Goal: Task Accomplishment & Management: Manage account settings

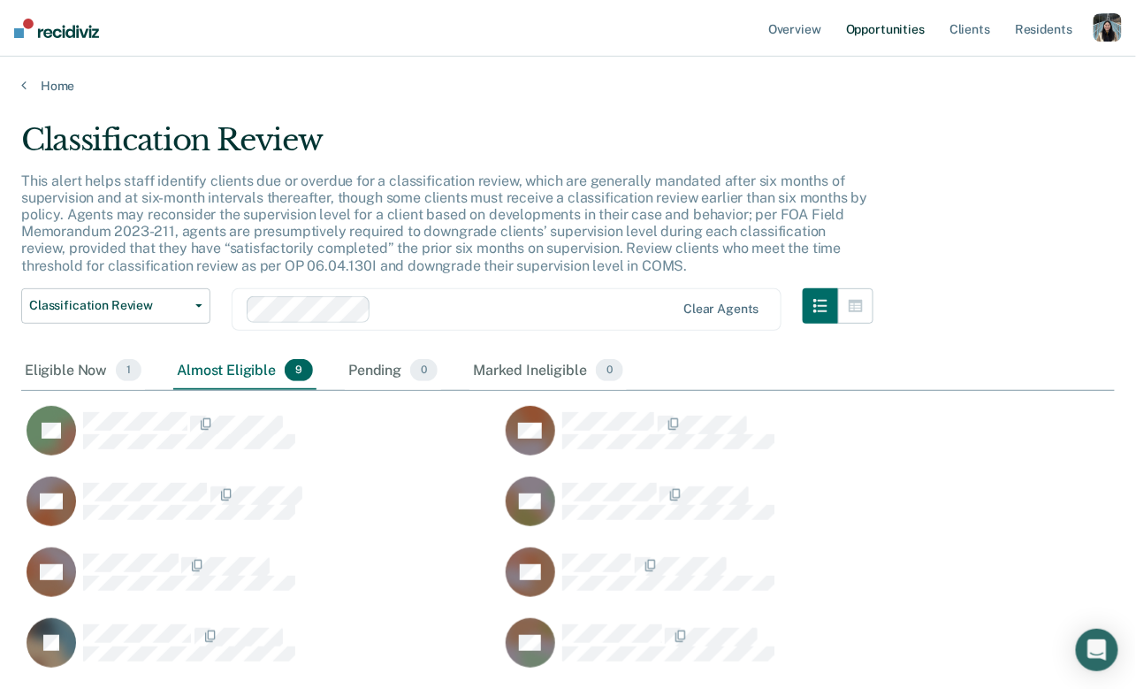
click at [896, 36] on link "Opportunities" at bounding box center [885, 28] width 86 height 57
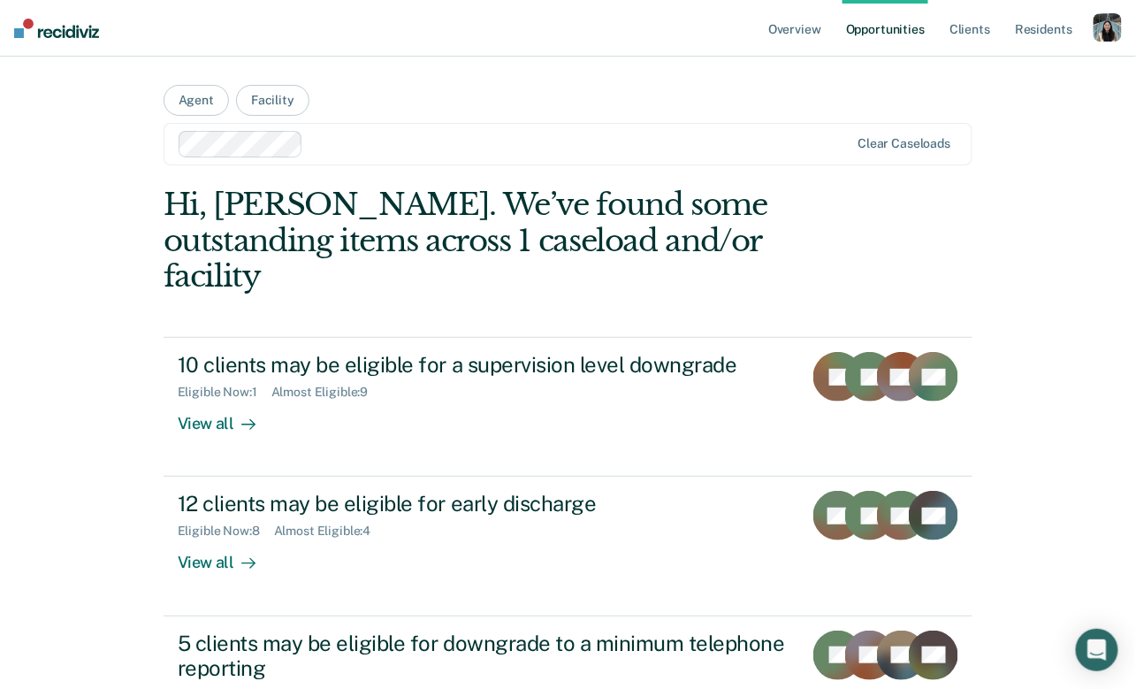
click at [346, 155] on div at bounding box center [515, 144] width 673 height 27
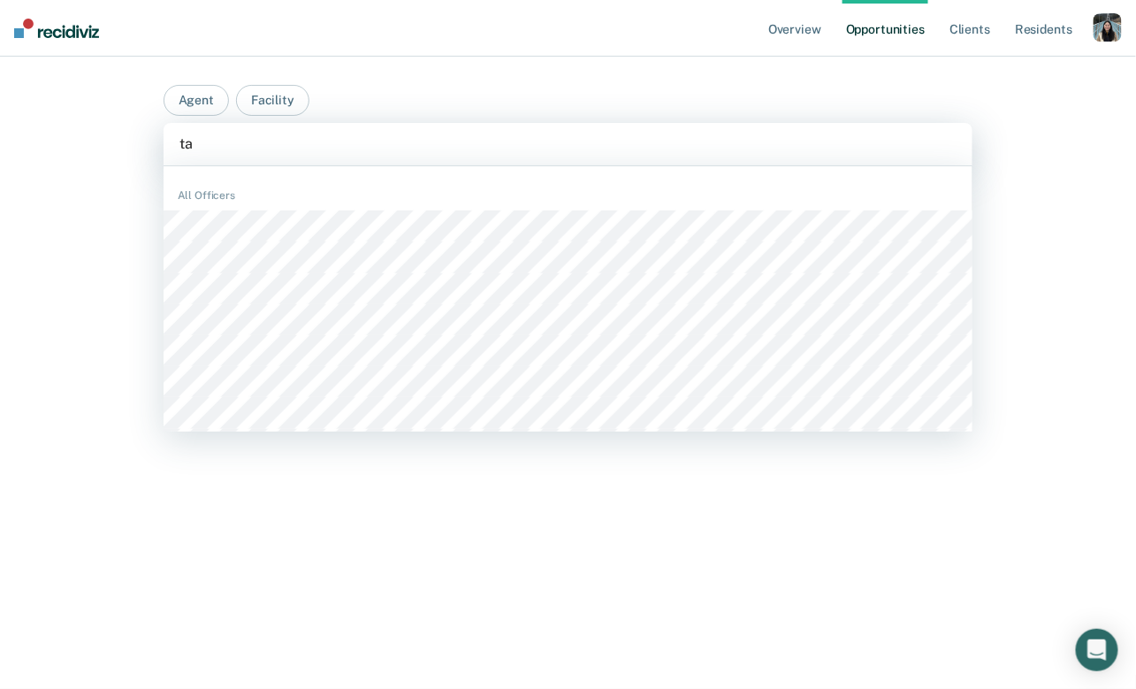
type input "t"
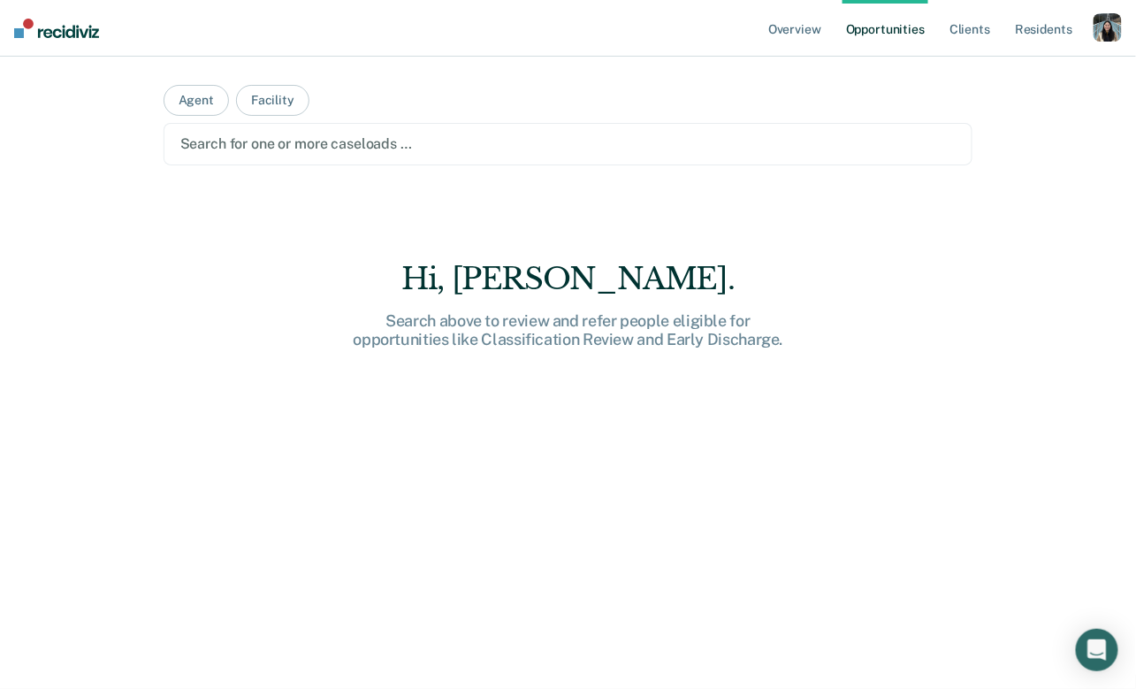
click at [1101, 33] on div "button" at bounding box center [1108, 27] width 28 height 28
click at [987, 74] on link "Profile" at bounding box center [1036, 72] width 142 height 15
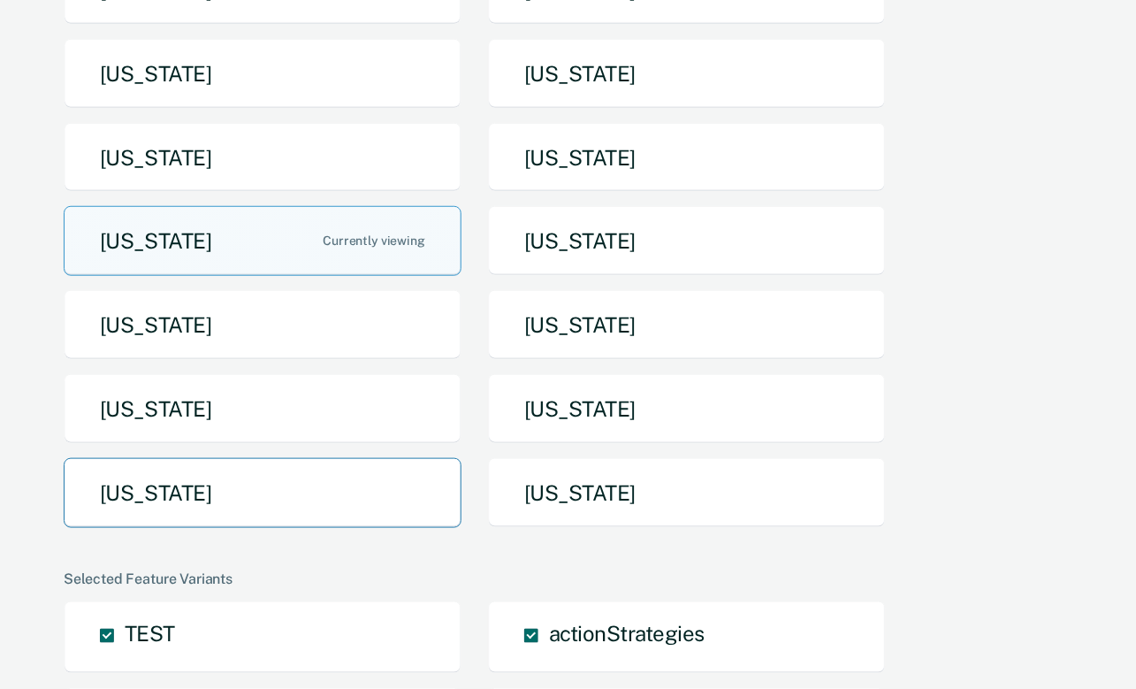
scroll to position [276, 0]
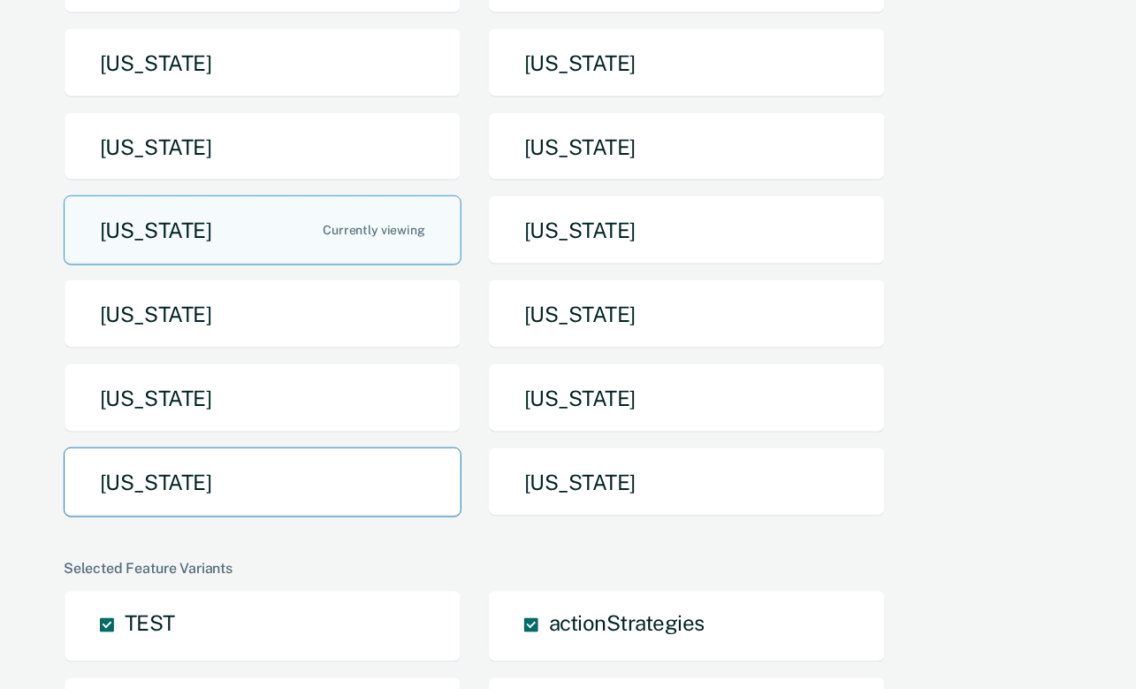
click at [283, 488] on button "[US_STATE]" at bounding box center [263, 482] width 398 height 70
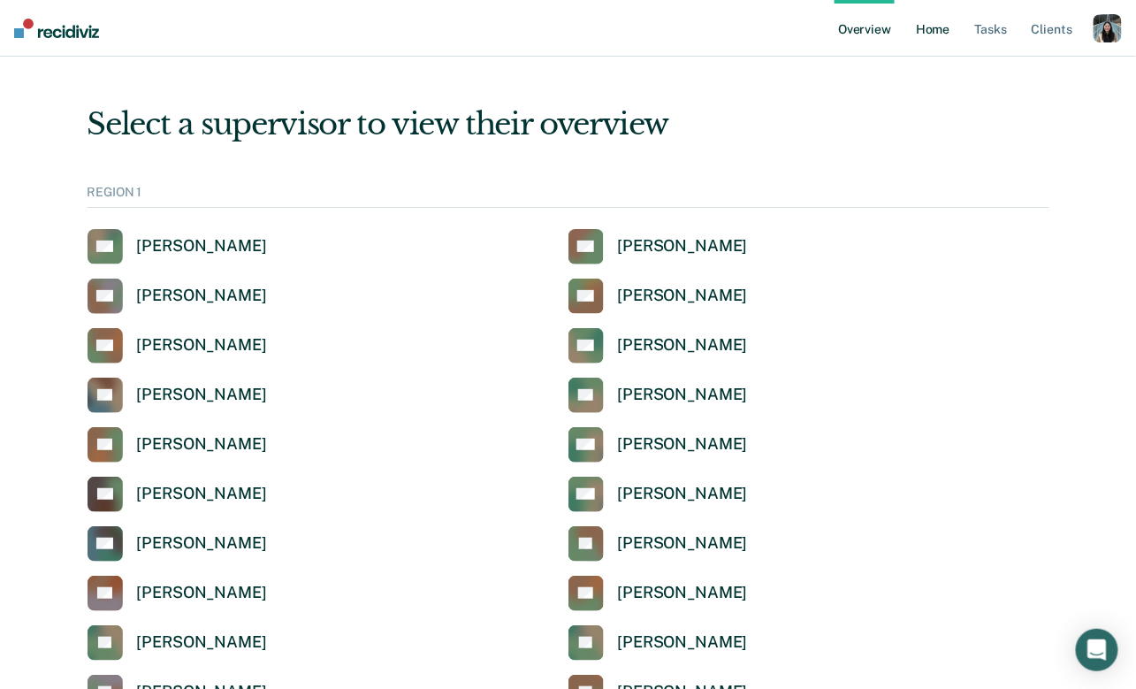
click at [934, 28] on link "Home" at bounding box center [932, 28] width 41 height 57
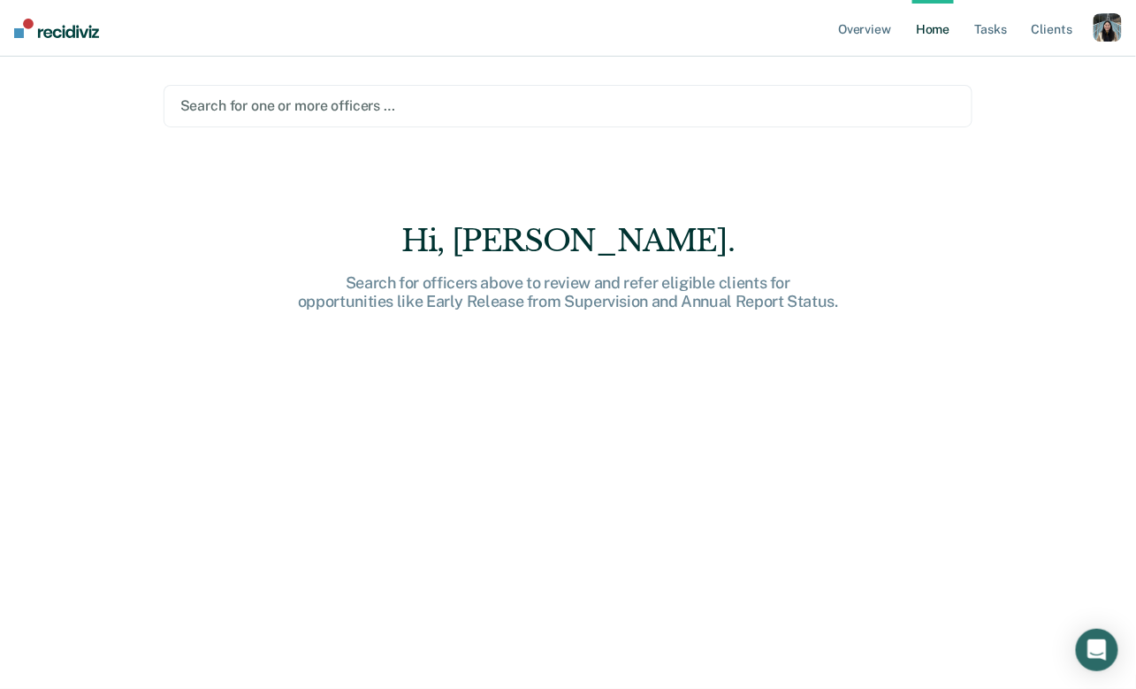
click at [507, 112] on div at bounding box center [568, 105] width 776 height 20
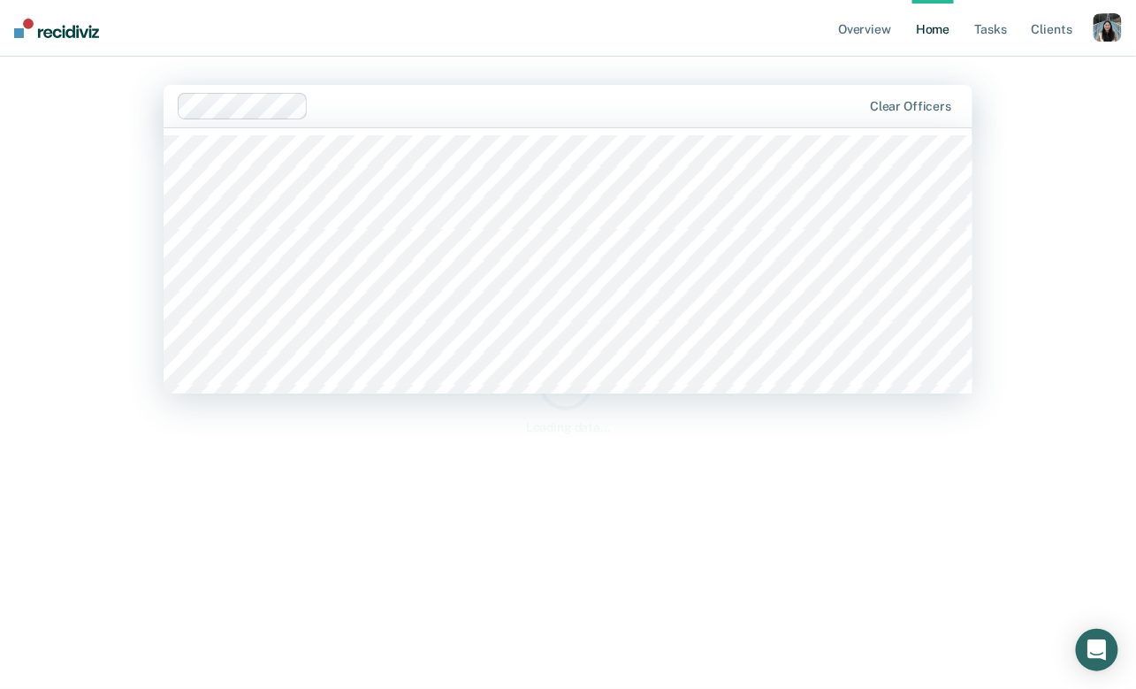
click at [412, 102] on div at bounding box center [588, 105] width 545 height 20
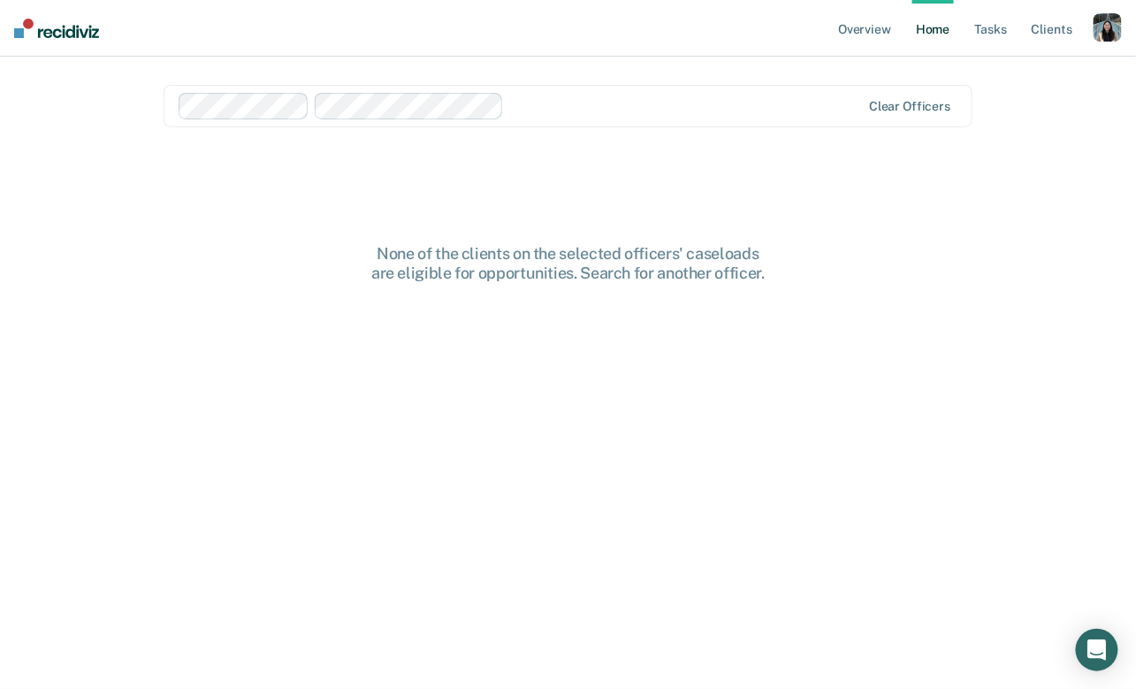
click at [531, 103] on div at bounding box center [686, 105] width 350 height 20
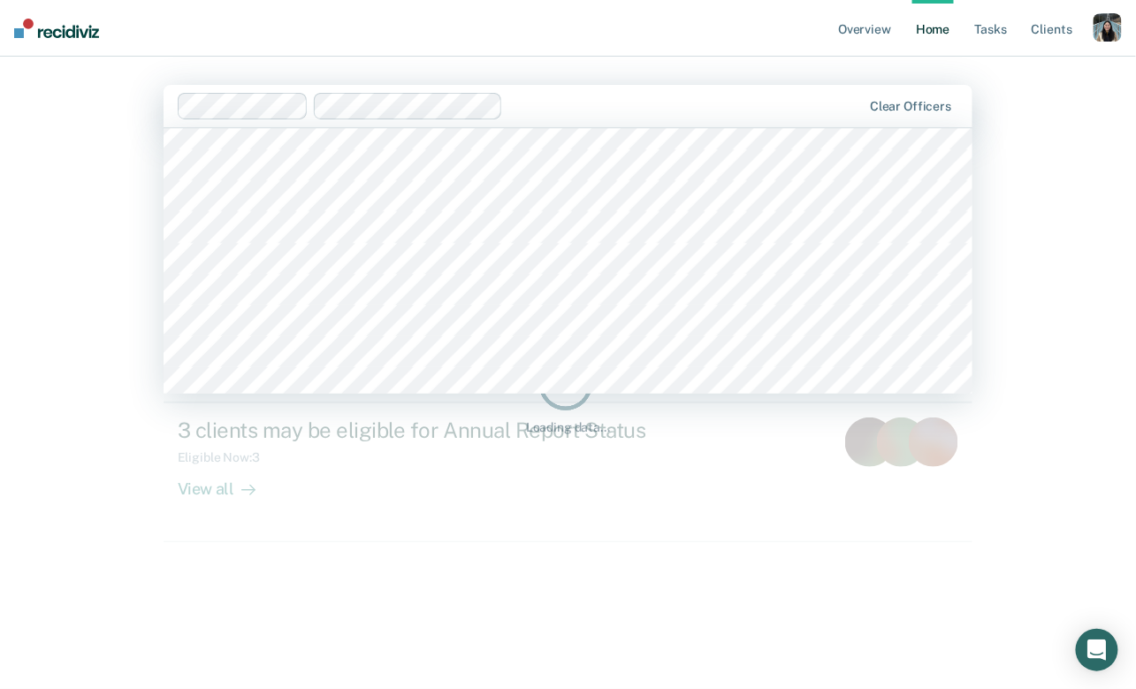
scroll to position [797, 0]
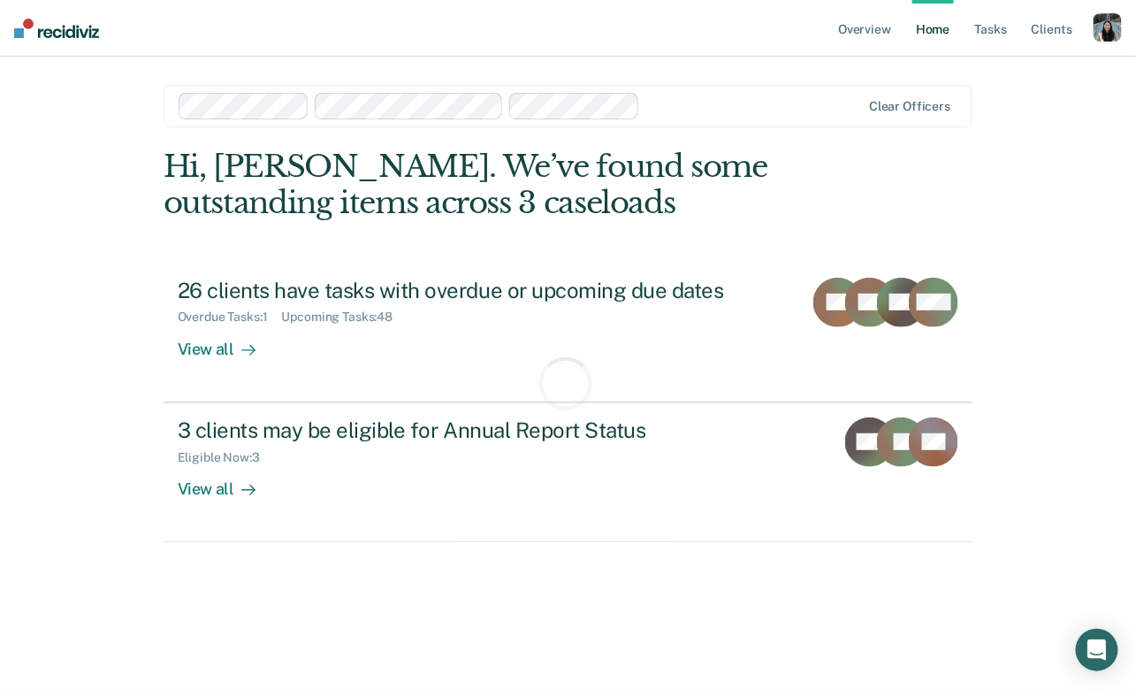
click at [370, 469] on div "Loading data..." at bounding box center [569, 394] width 810 height 491
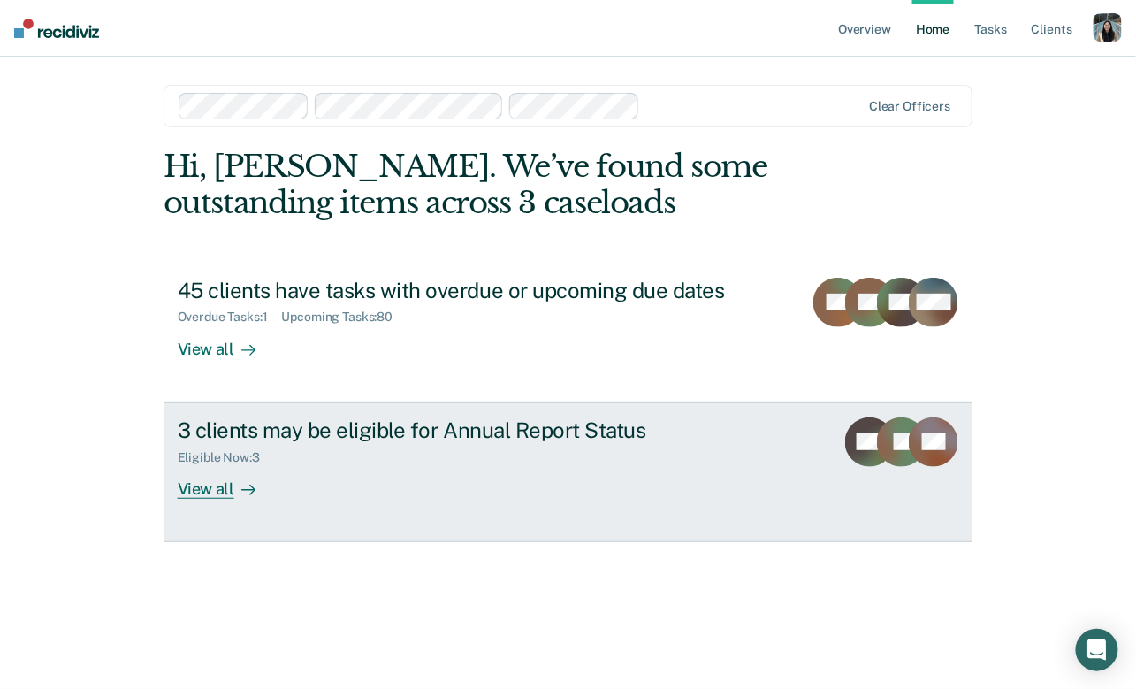
click at [351, 434] on div "3 clients may be eligible for Annual Report Status" at bounding box center [488, 430] width 621 height 26
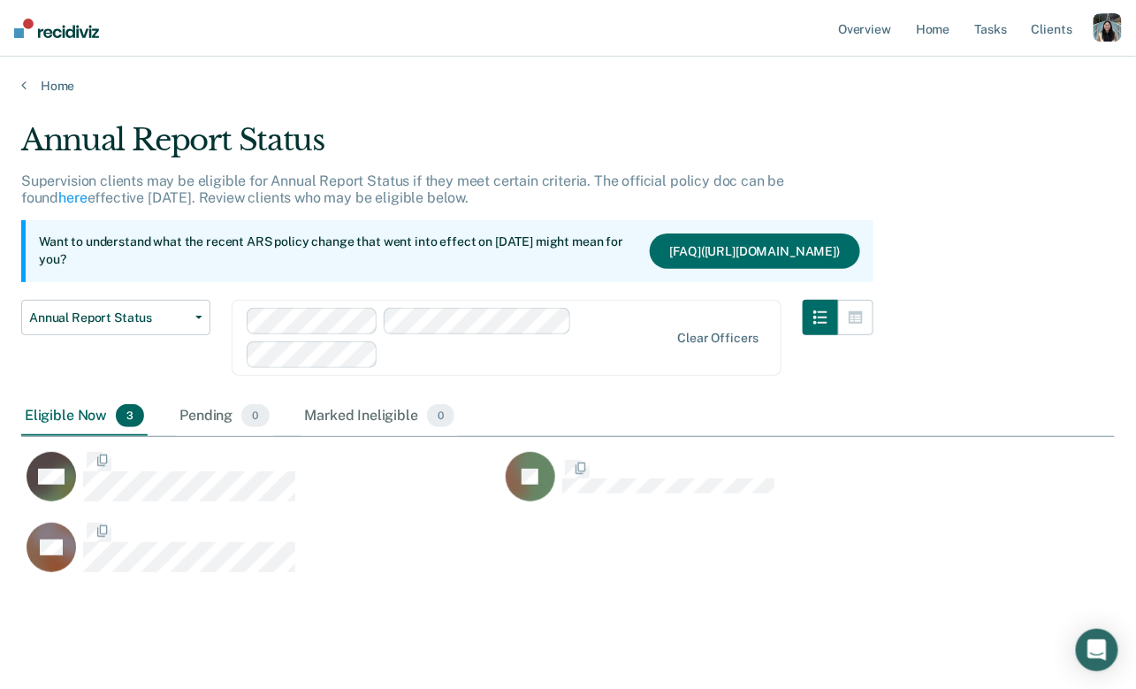
scroll to position [463, 1094]
drag, startPoint x: 594, startPoint y: 179, endPoint x: 789, endPoint y: 198, distance: 196.3
click at [789, 198] on div "Supervision clients may be eligible for Annual Report Status if they meet certa…" at bounding box center [447, 196] width 852 height 48
click at [712, 193] on div "Supervision clients may be eligible for Annual Report Status if they meet certa…" at bounding box center [447, 196] width 852 height 48
click at [714, 251] on button "[FAQ](https://docs.google.com/document/d/15t2-0GNBEXzHFyaNjO-v7QcPNxoqVHLLfCd2V…" at bounding box center [755, 250] width 210 height 35
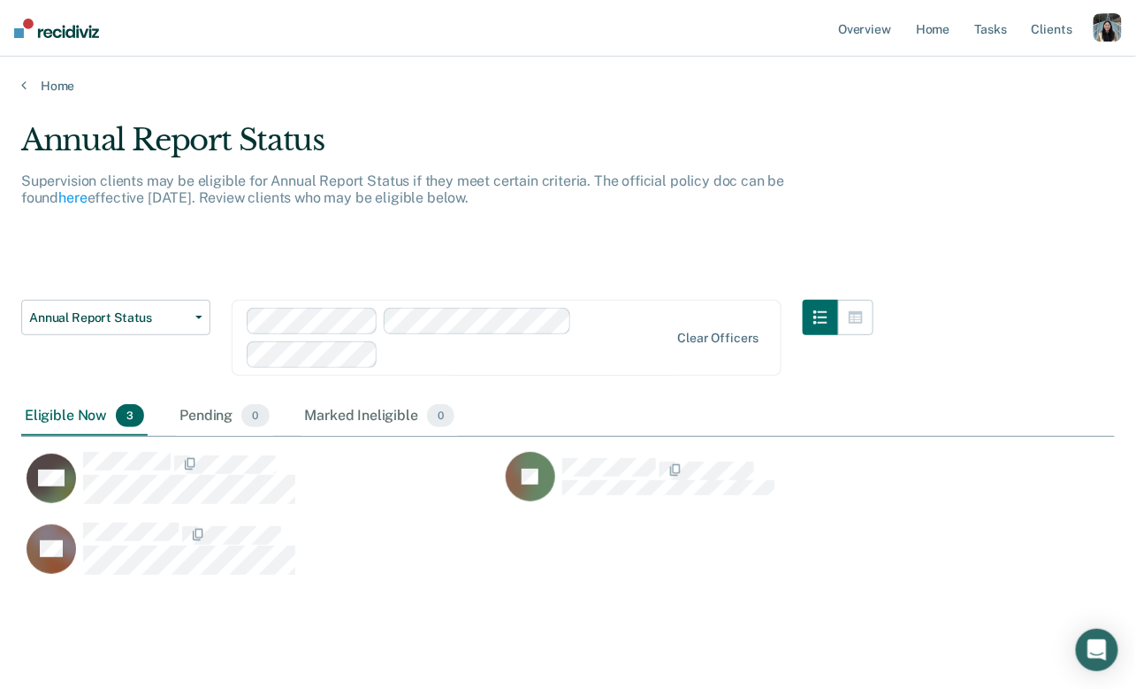
scroll to position [434, 1094]
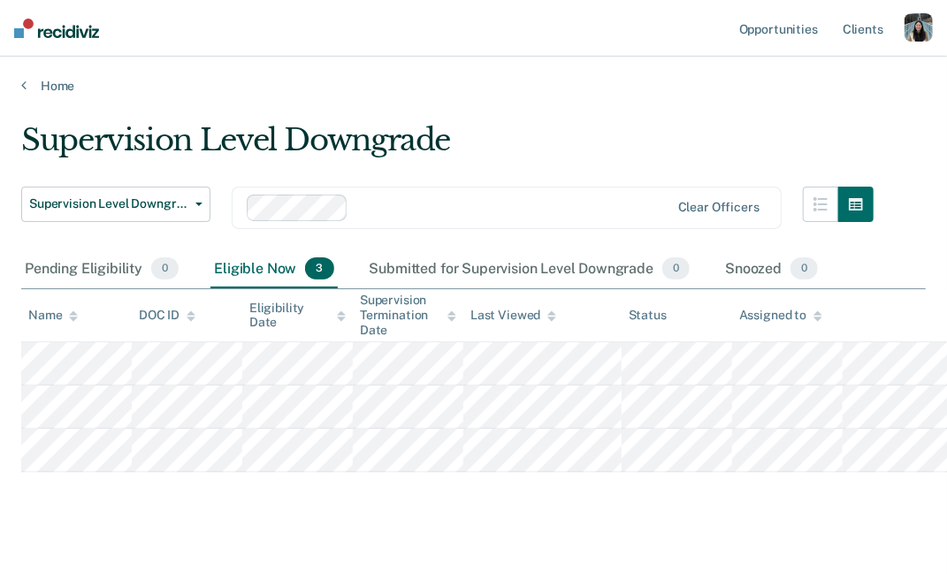
click at [909, 37] on div "button" at bounding box center [918, 27] width 28 height 28
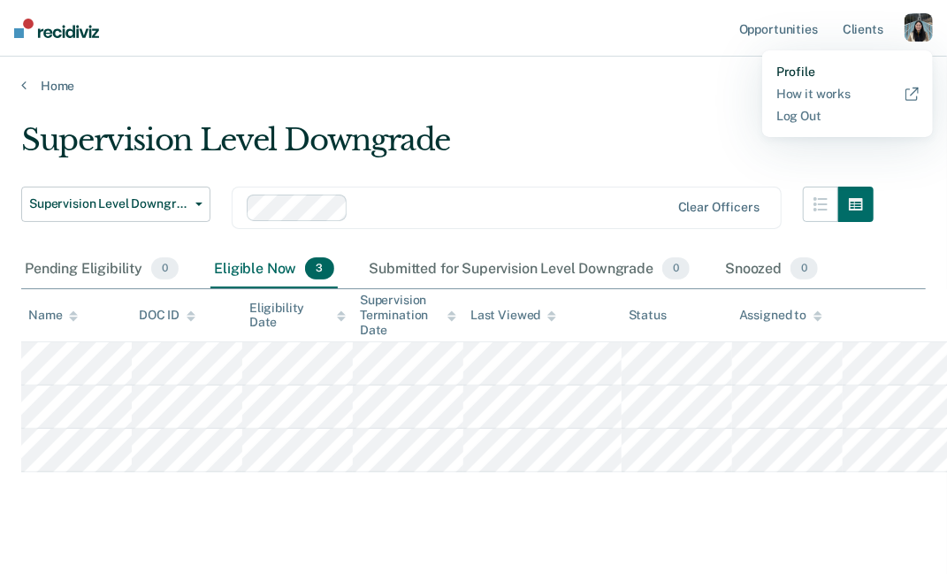
click at [844, 72] on link "Profile" at bounding box center [847, 72] width 142 height 15
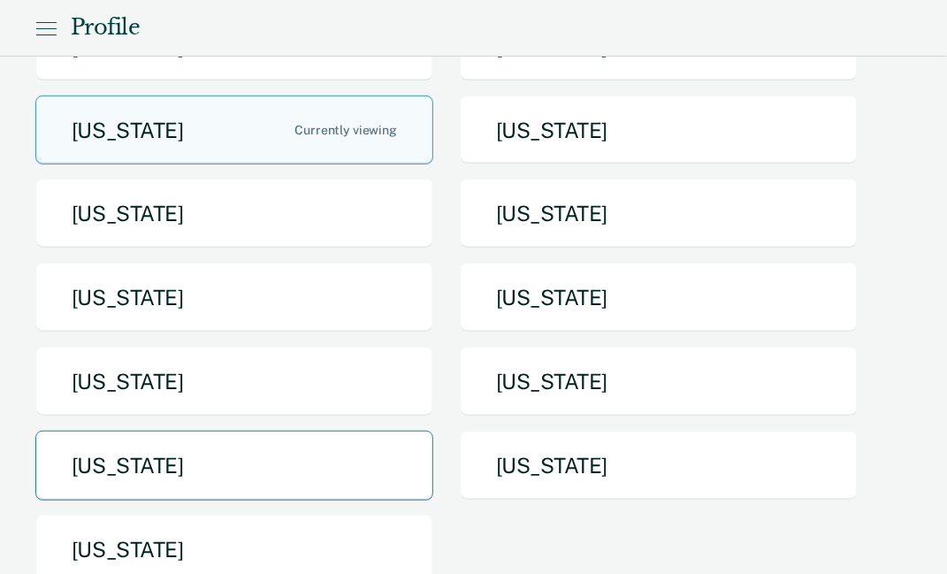
scroll to position [298, 0]
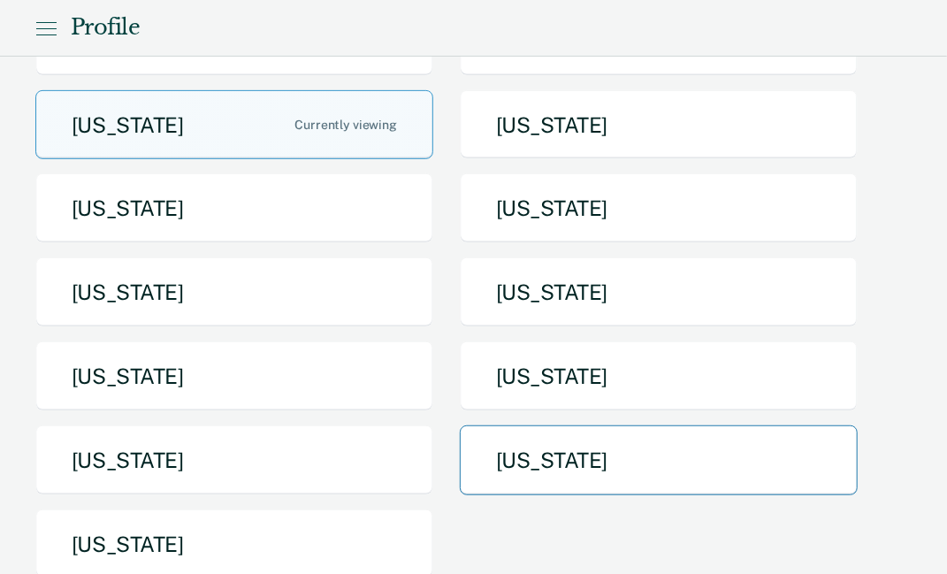
click at [506, 440] on button "Texas" at bounding box center [659, 460] width 398 height 70
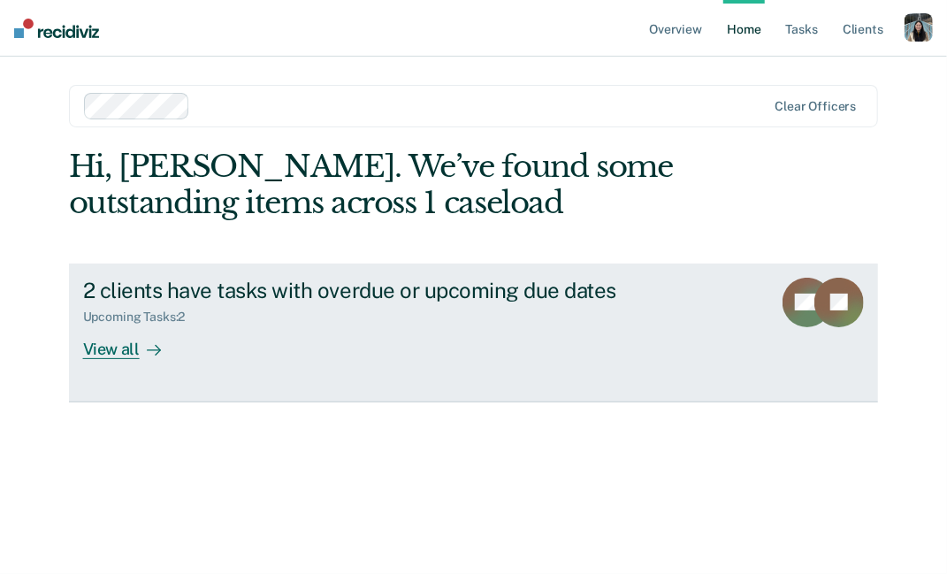
click at [241, 347] on div "2 clients have tasks with overdue or upcoming due dates Upcoming Tasks : 2 View…" at bounding box center [414, 318] width 663 height 81
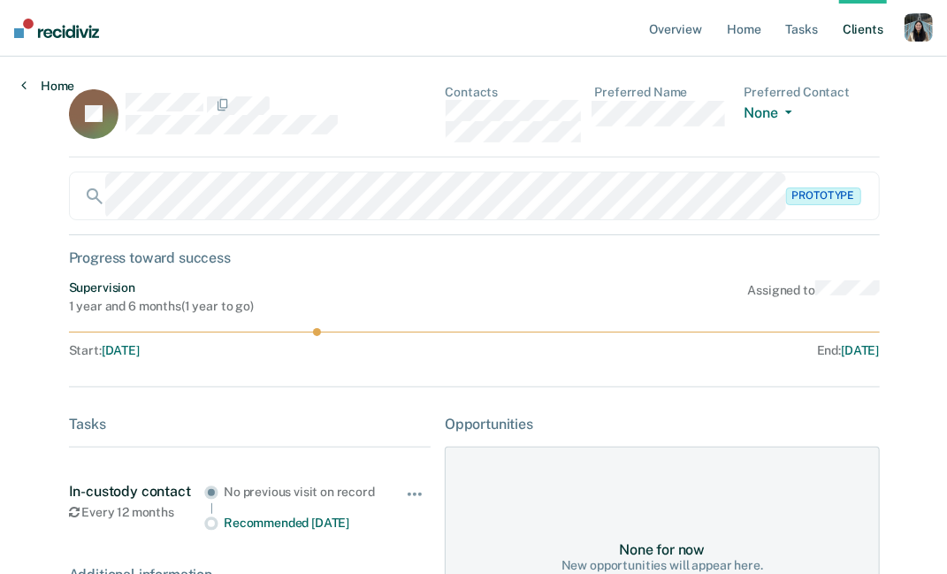
click at [42, 86] on link "Home" at bounding box center [47, 86] width 53 height 16
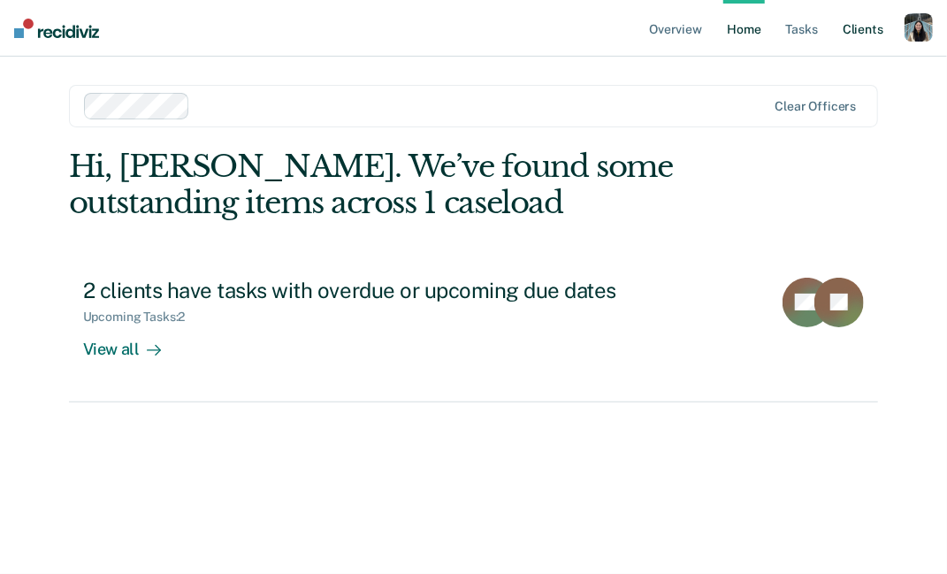
click at [859, 28] on link "Client s" at bounding box center [863, 28] width 48 height 57
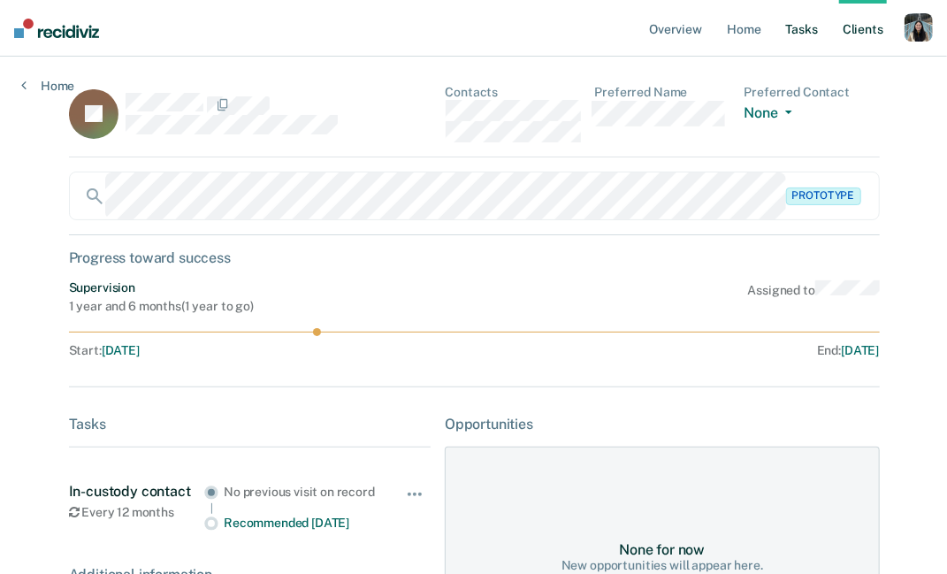
click at [793, 34] on link "Tasks" at bounding box center [801, 28] width 39 height 57
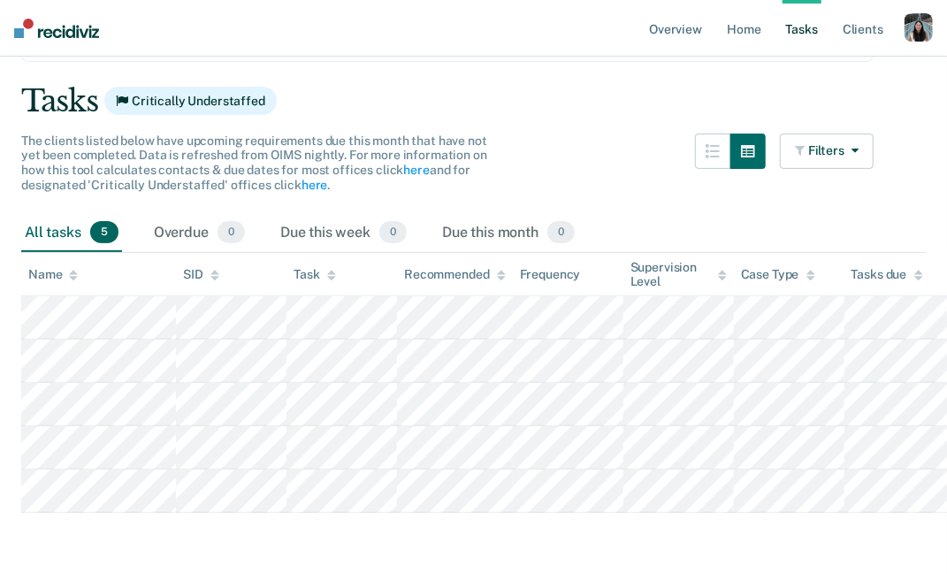
scroll to position [126, 0]
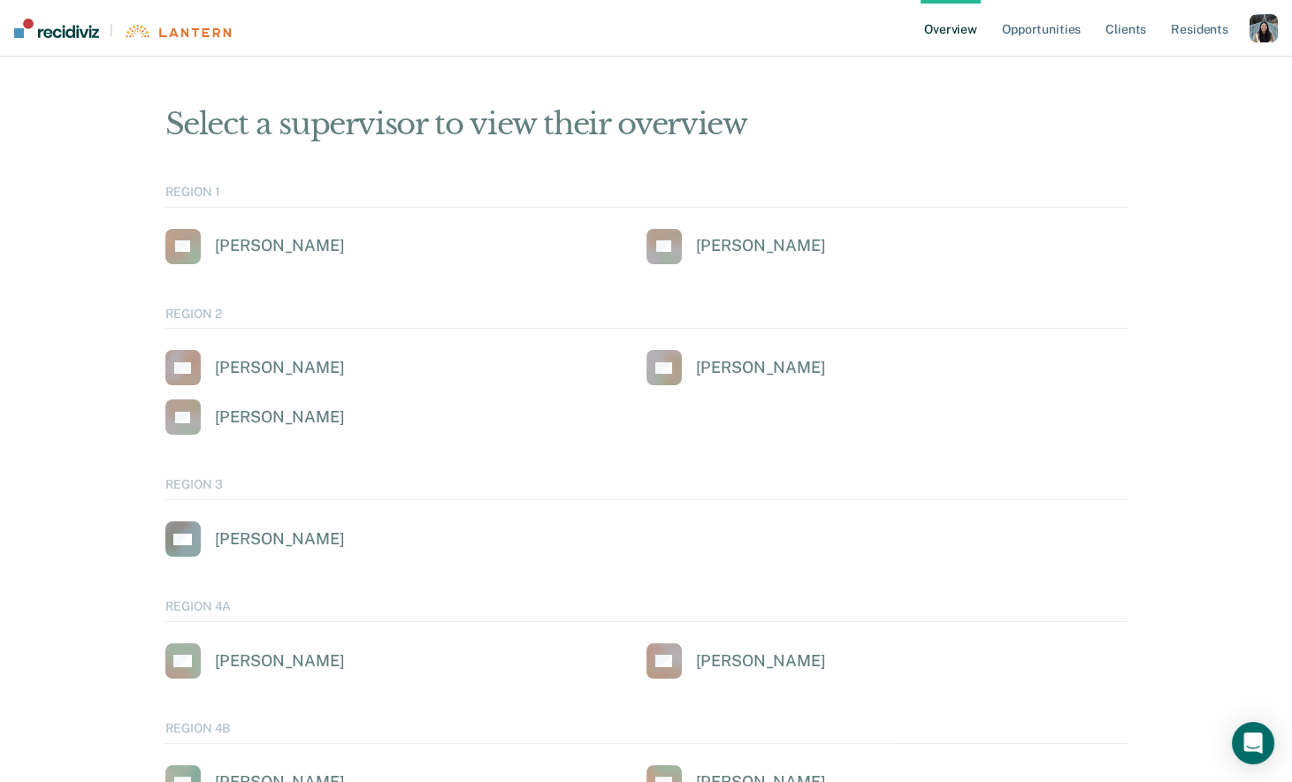
click at [1262, 42] on div "Profile How it works Log Out" at bounding box center [1263, 30] width 28 height 32
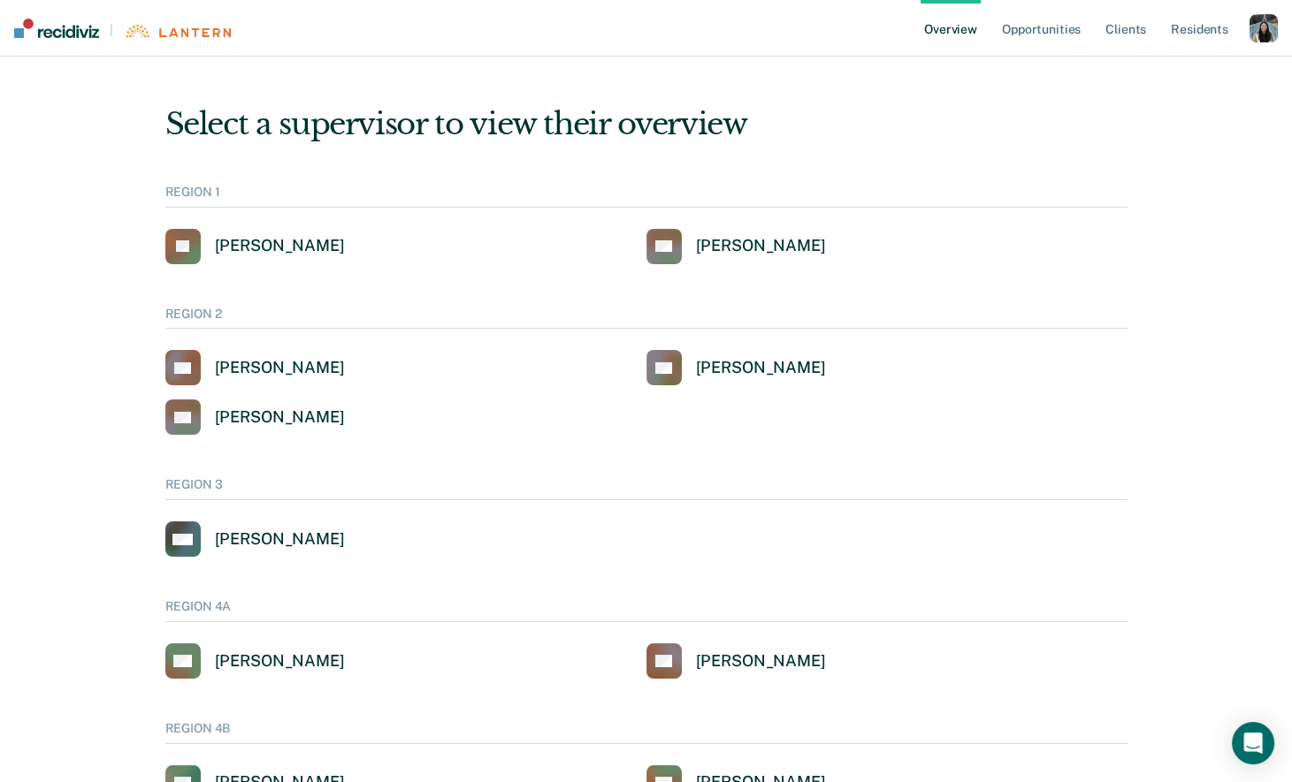
click at [1262, 37] on div "button" at bounding box center [1263, 28] width 28 height 28
click at [1147, 72] on link "Profile" at bounding box center [1192, 71] width 142 height 15
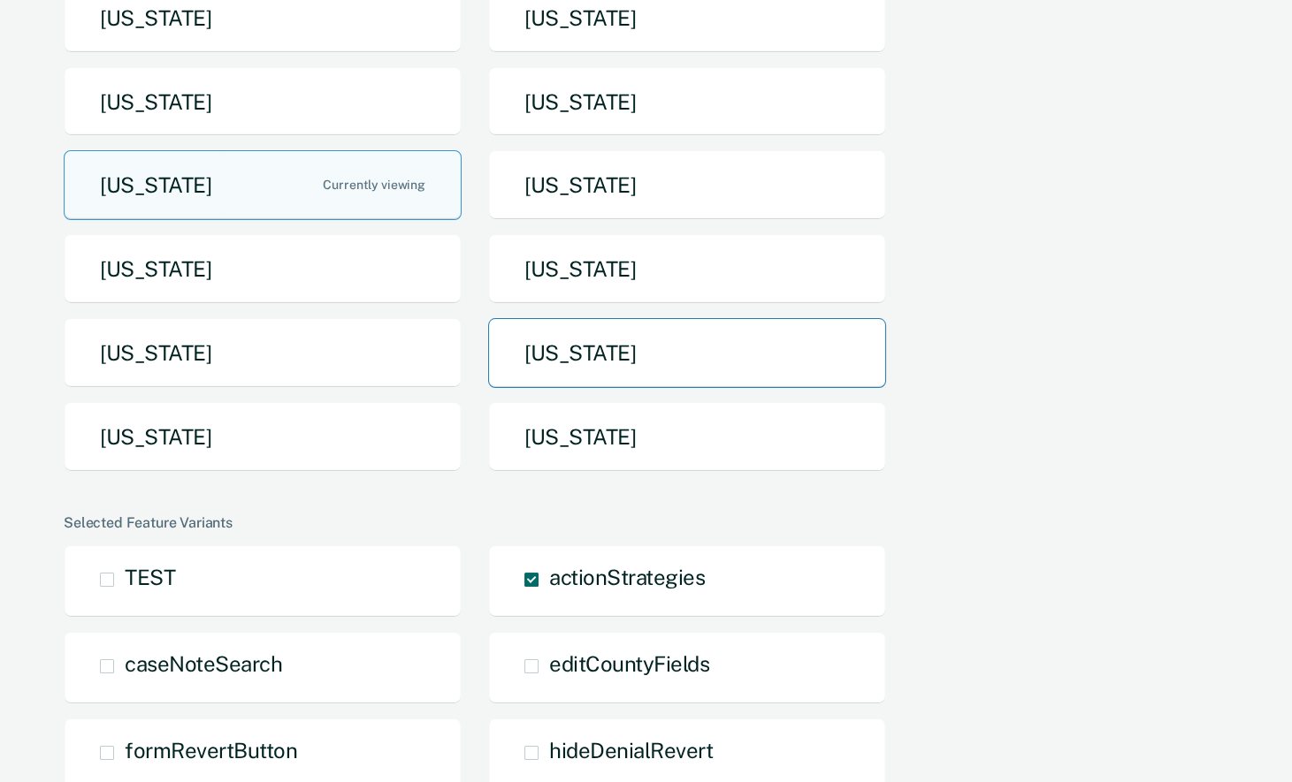
scroll to position [294, 0]
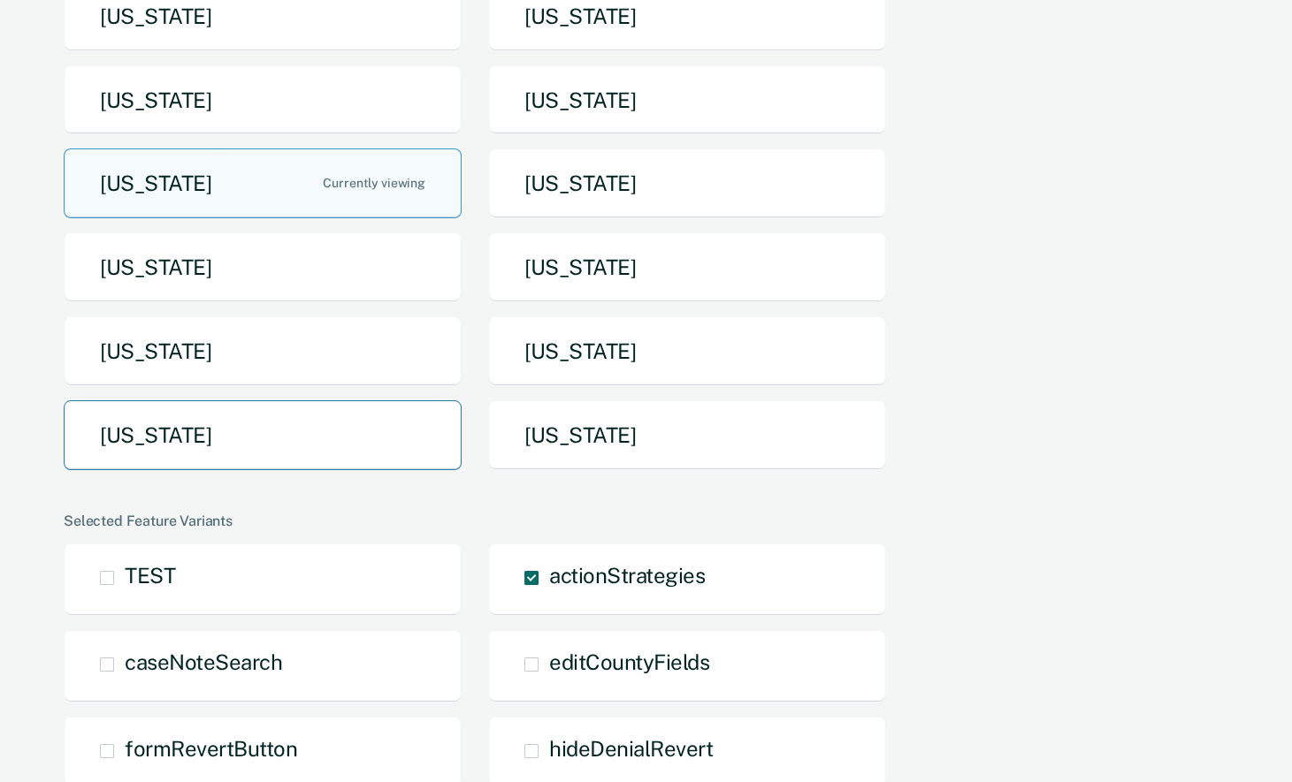
click at [423, 446] on button "Texas" at bounding box center [263, 435] width 398 height 70
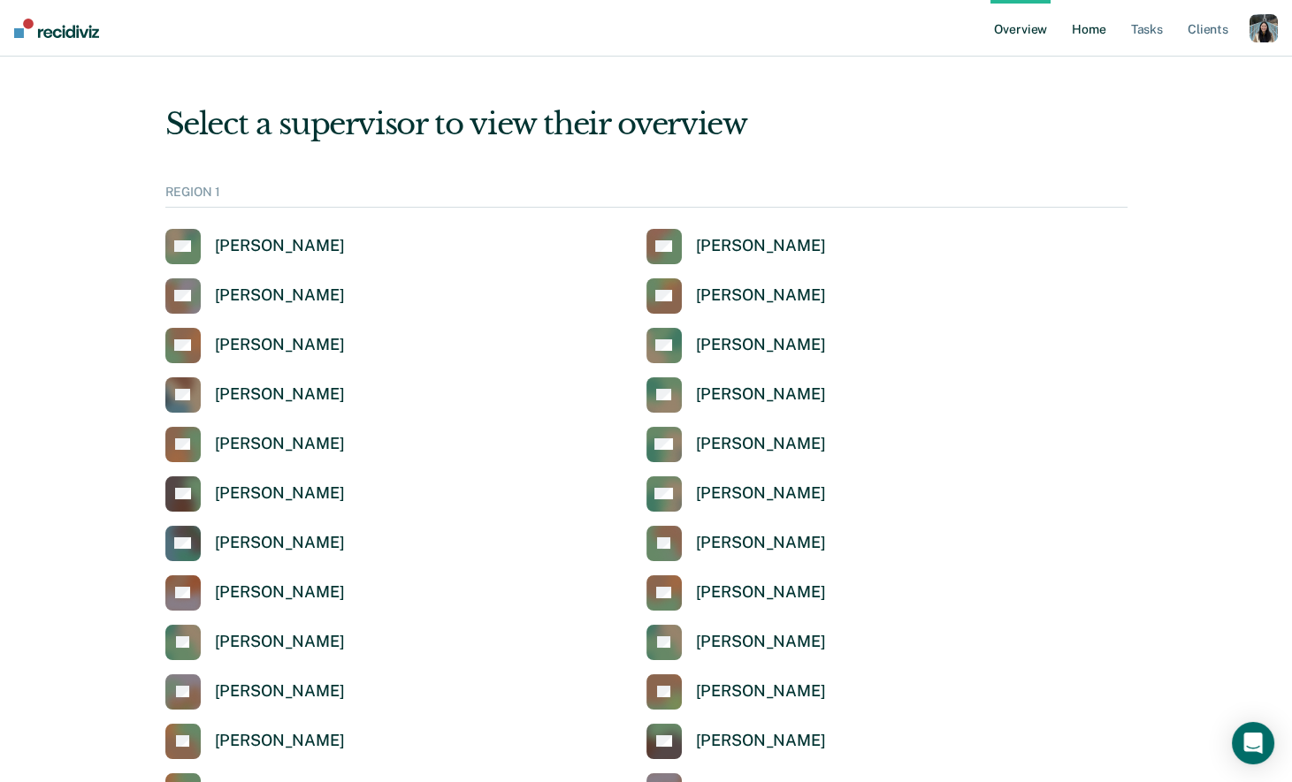
click at [1102, 32] on link "Home" at bounding box center [1088, 28] width 41 height 57
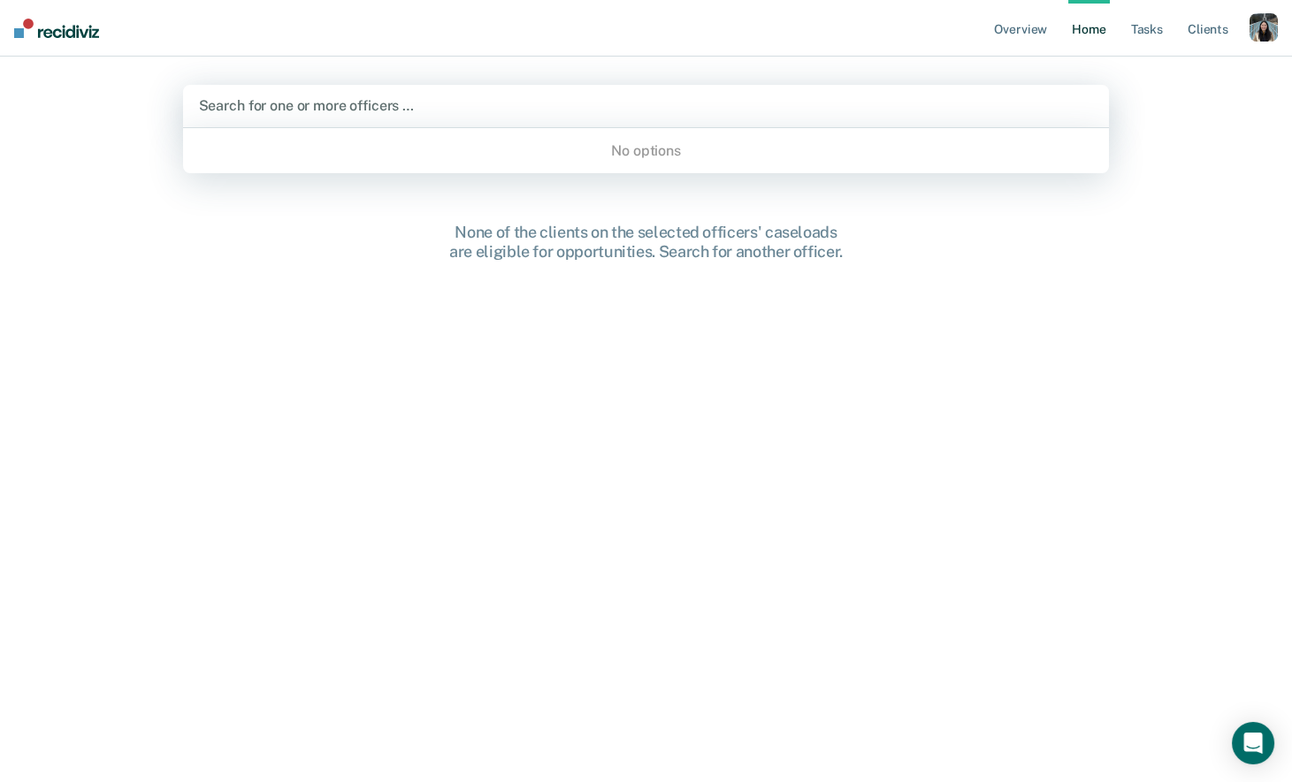
click at [483, 114] on div at bounding box center [646, 105] width 895 height 20
type input "tana"
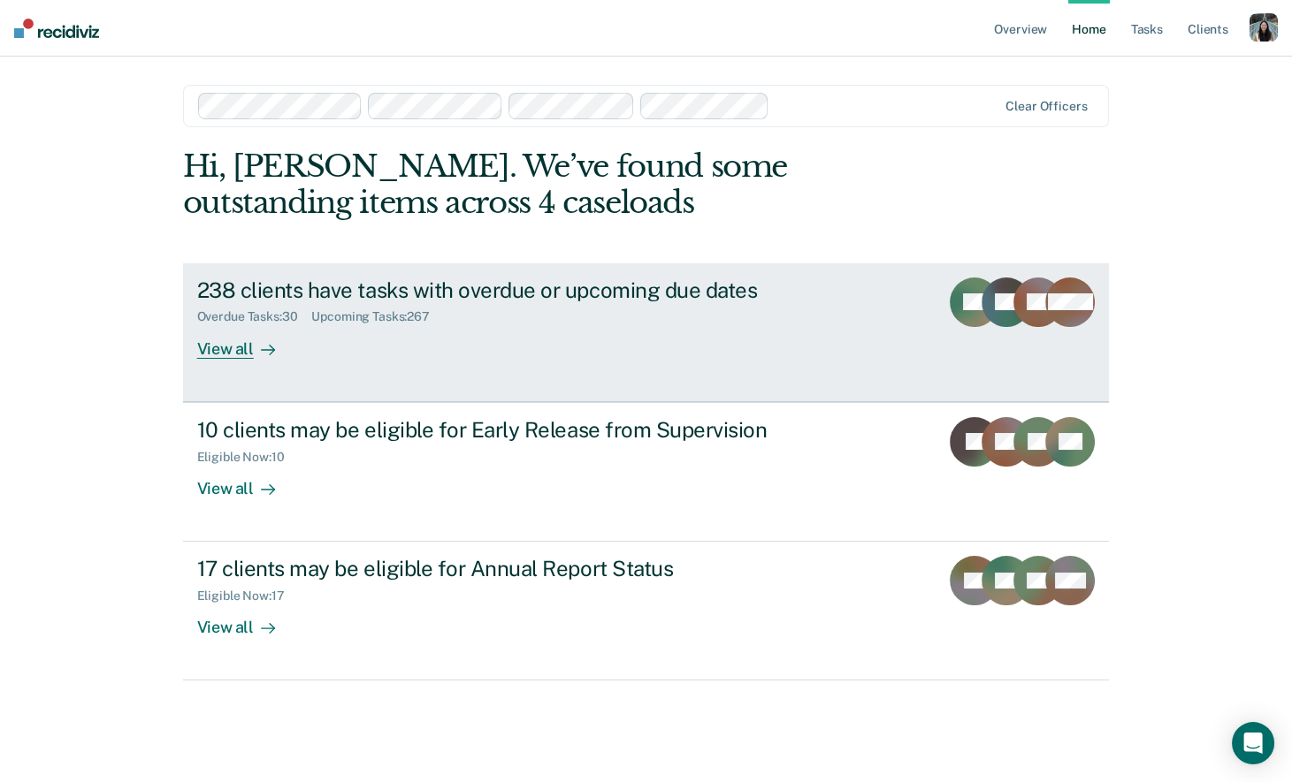
click at [765, 311] on div "Overdue Tasks : 30 Upcoming Tasks : 267" at bounding box center [507, 313] width 621 height 22
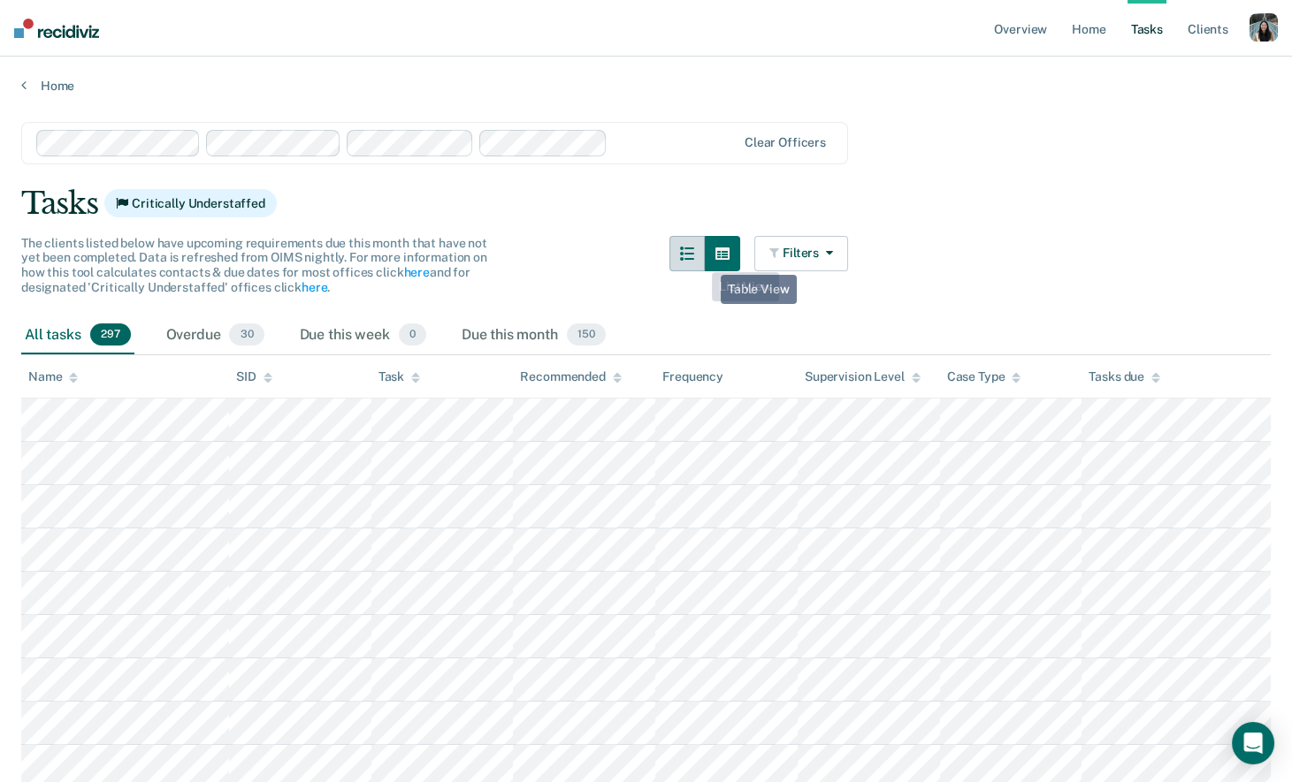
click at [694, 255] on icon "button" at bounding box center [687, 254] width 14 height 14
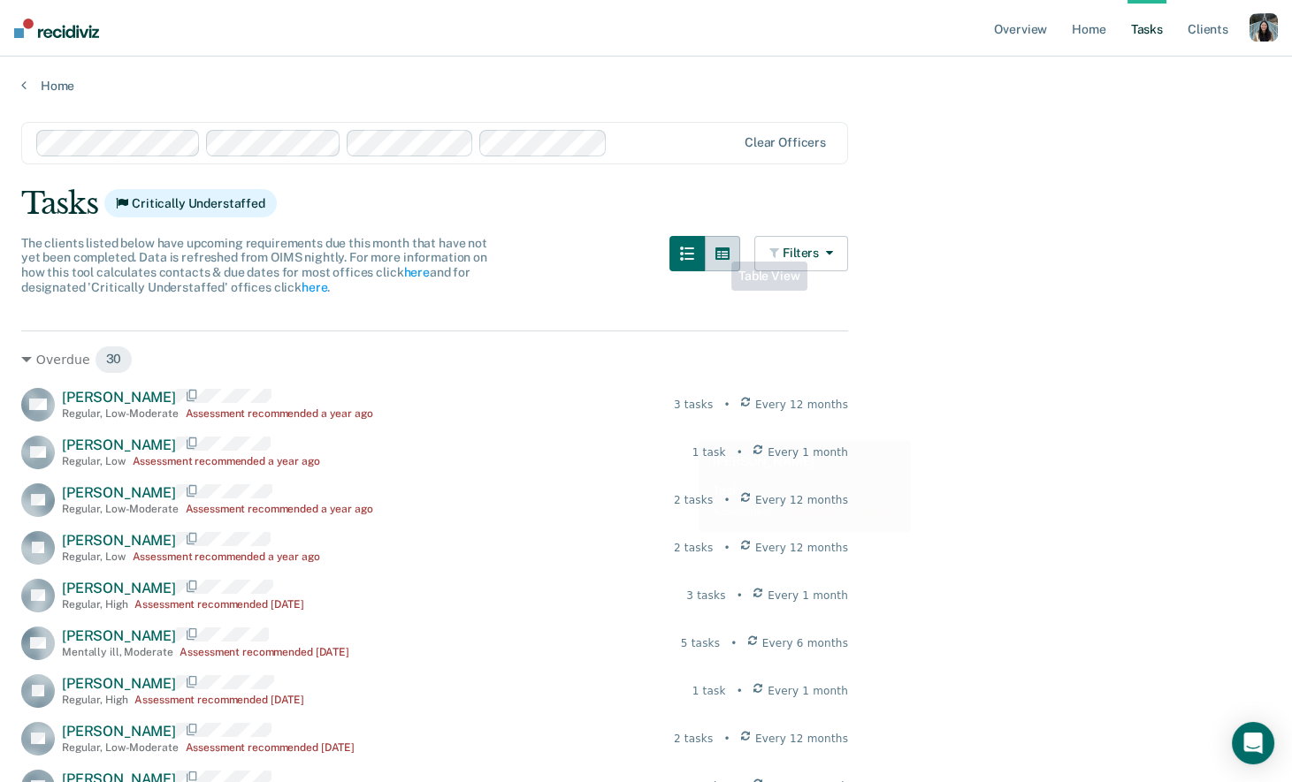
click at [719, 254] on icon "button" at bounding box center [722, 254] width 14 height 14
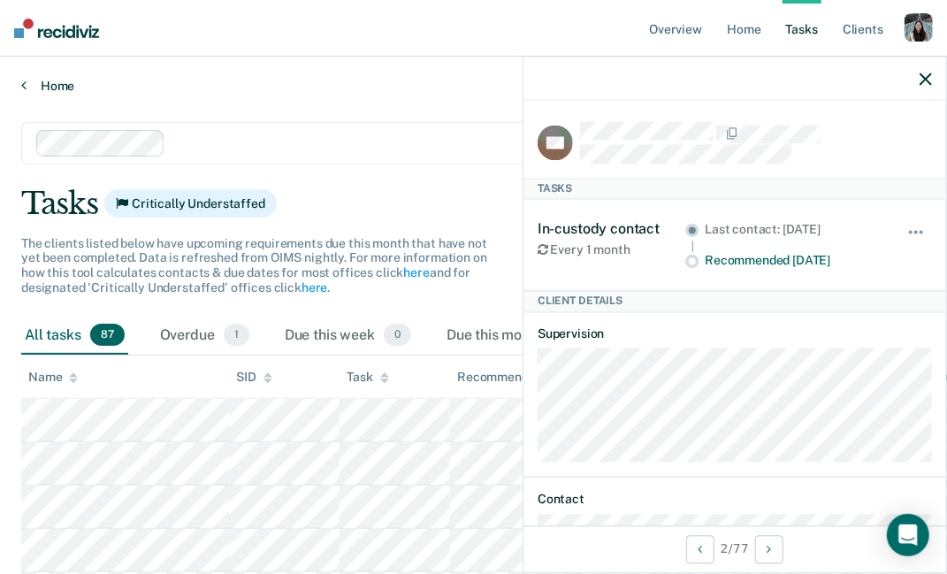
click at [66, 83] on link "Home" at bounding box center [473, 86] width 904 height 16
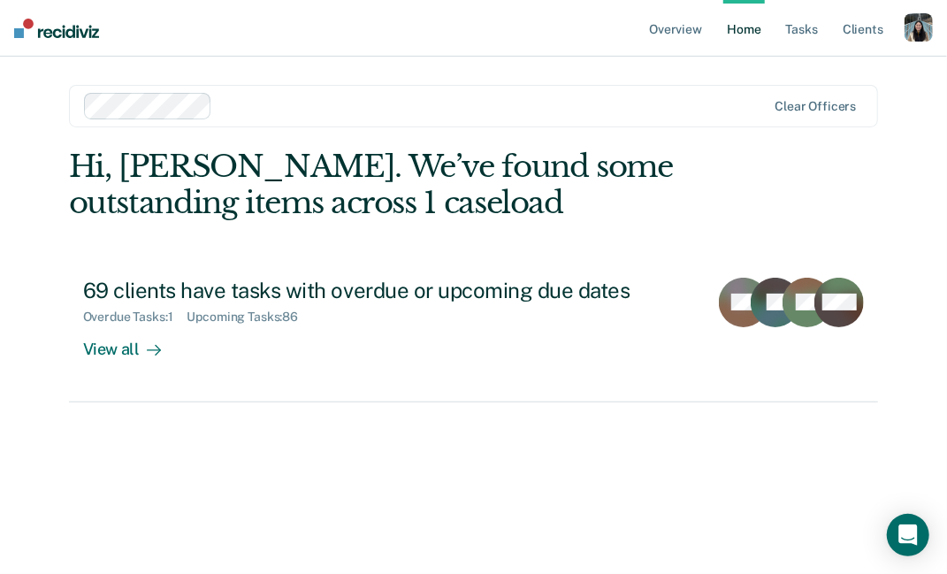
click at [297, 75] on main "Clear officers Hi, Krysty. We’ve found some outstanding items across 1 caseload…" at bounding box center [474, 294] width 852 height 475
click at [295, 105] on div at bounding box center [492, 105] width 546 height 20
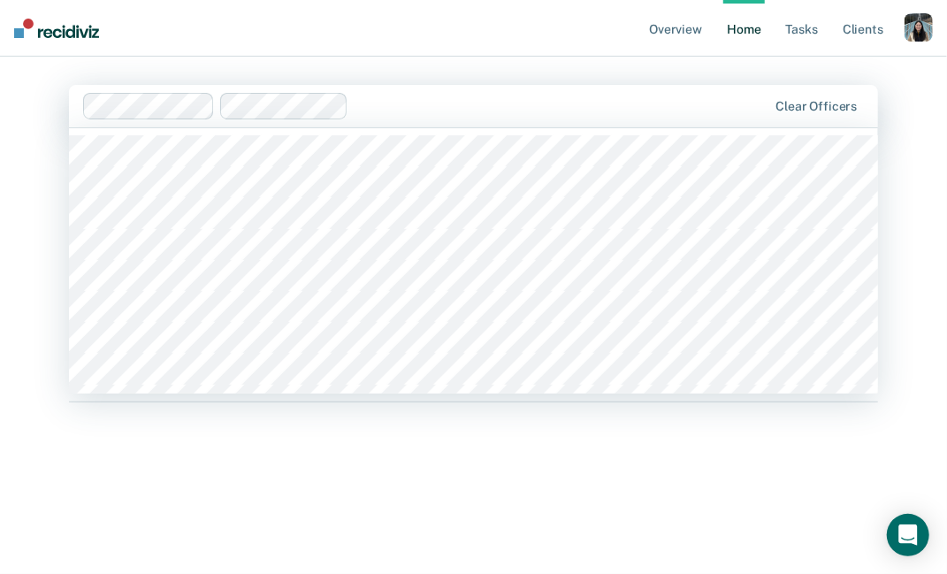
click at [395, 106] on div at bounding box center [560, 105] width 411 height 20
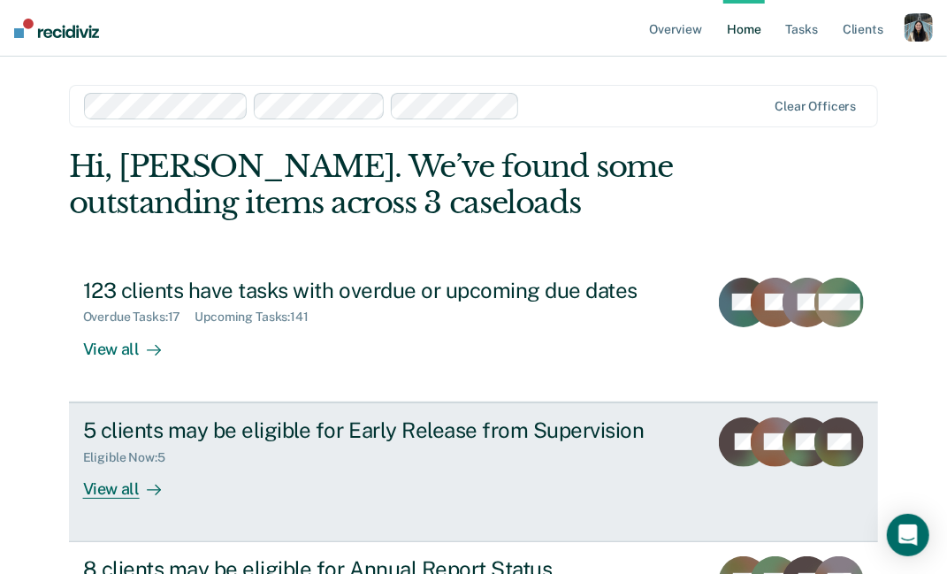
click at [289, 417] on div "5 clients may be eligible for Early Release from Supervision" at bounding box center [389, 430] width 612 height 26
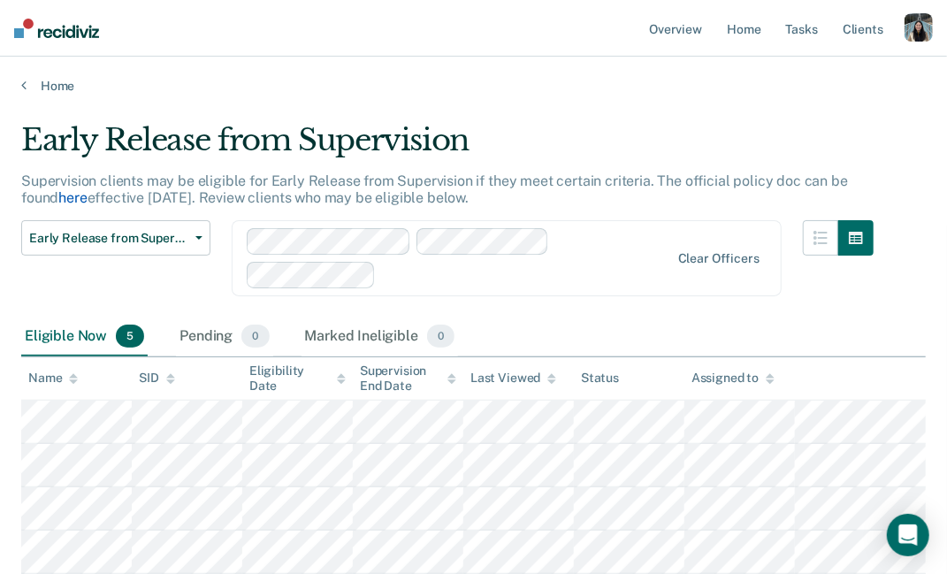
click at [85, 194] on link "here" at bounding box center [72, 197] width 28 height 17
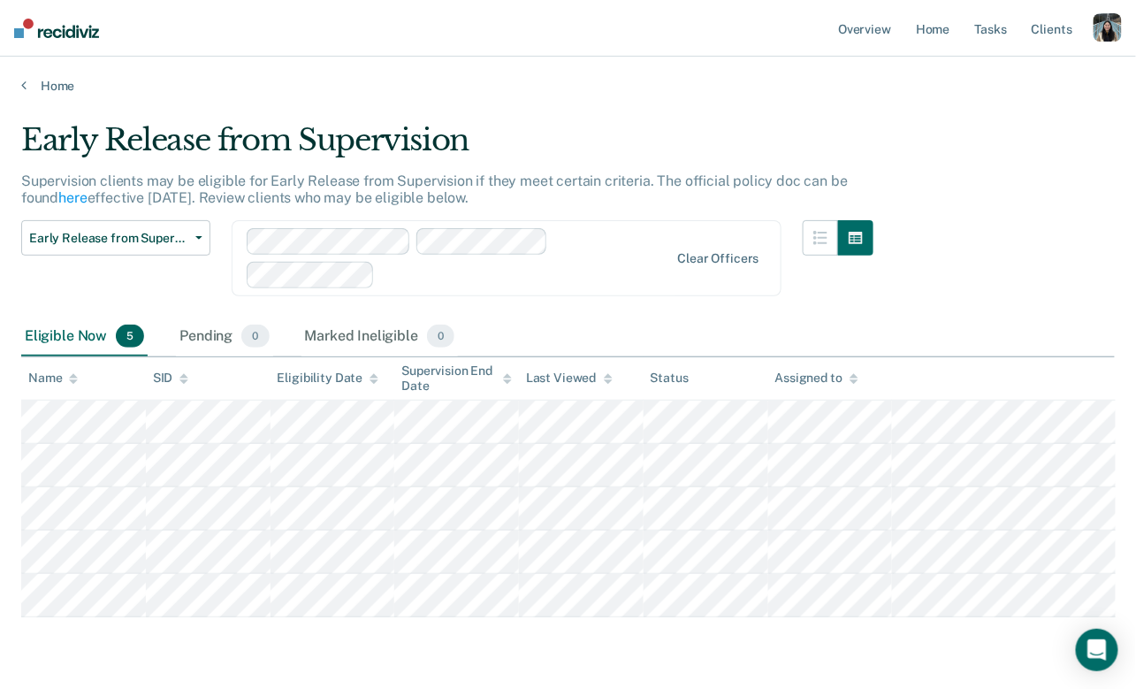
click at [1102, 27] on div "button" at bounding box center [1108, 27] width 28 height 28
click at [982, 92] on link "How it works" at bounding box center [1036, 94] width 142 height 15
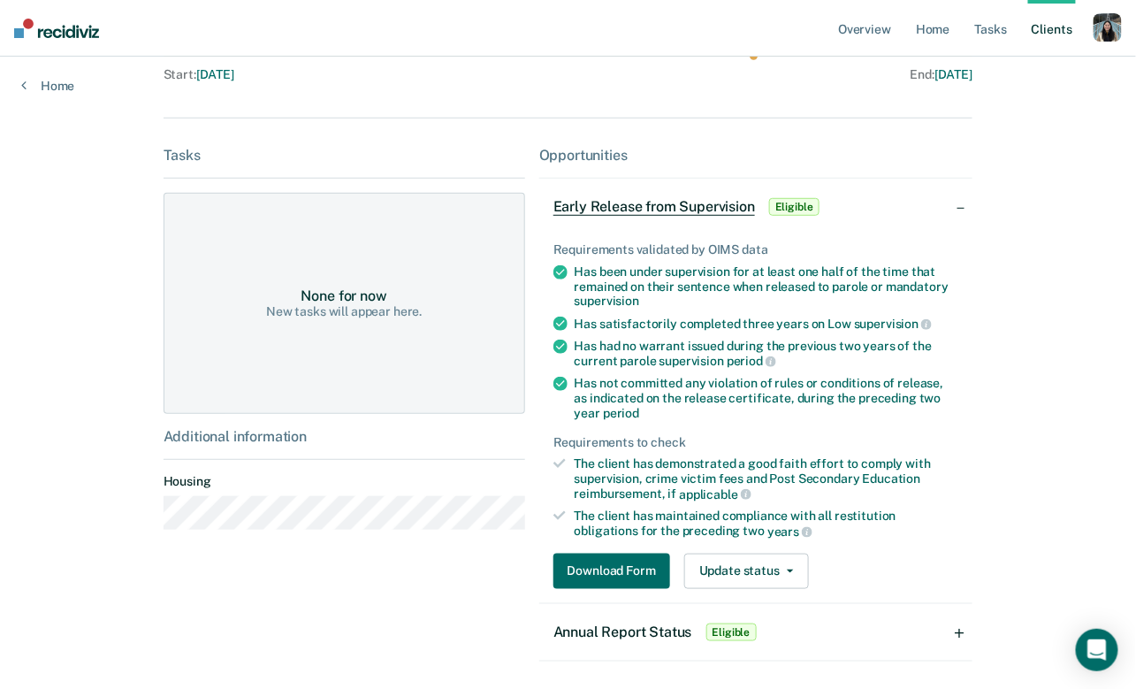
scroll to position [135, 0]
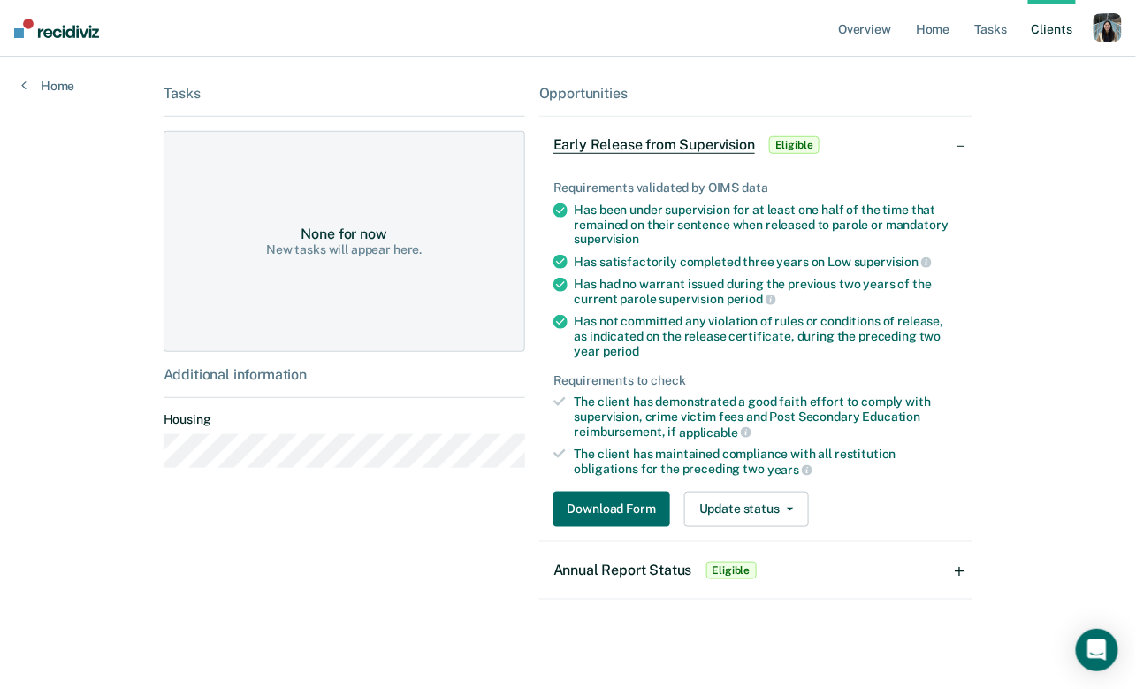
click at [659, 570] on span "Annual Report Status" at bounding box center [622, 569] width 139 height 17
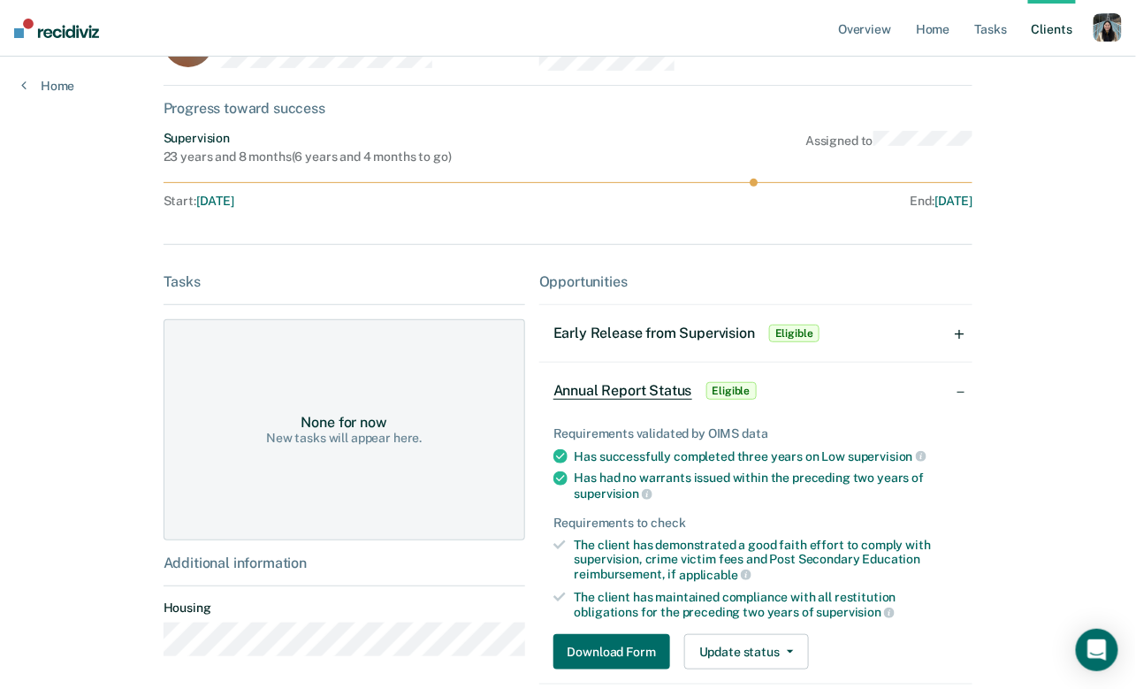
scroll to position [0, 0]
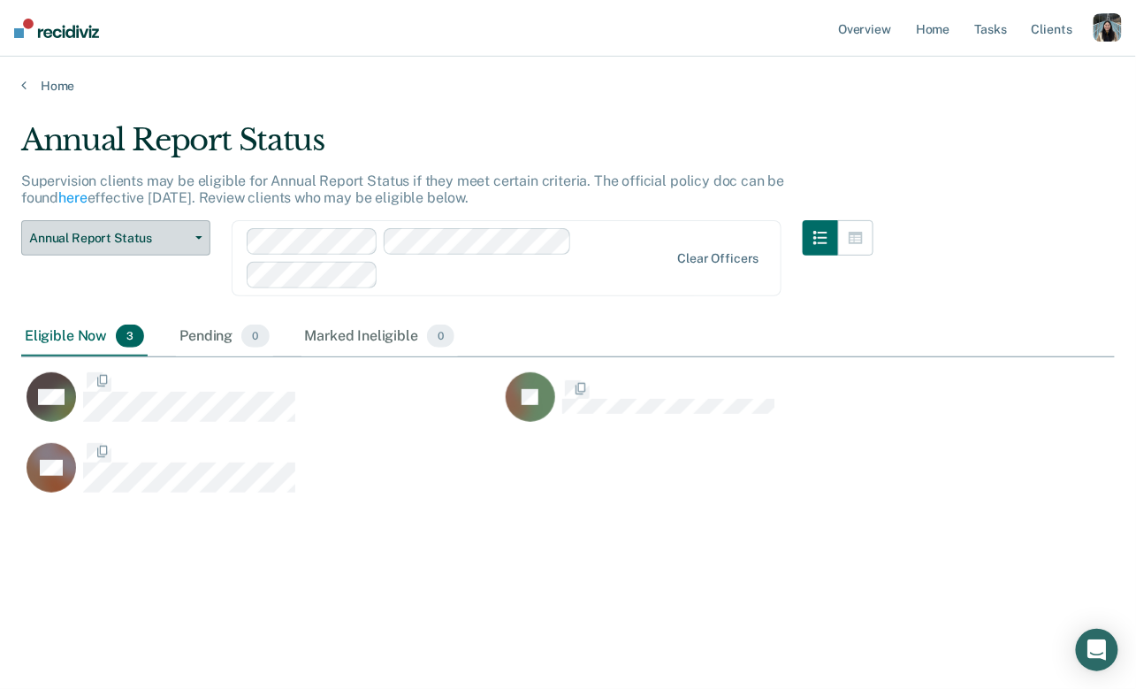
scroll to position [434, 1094]
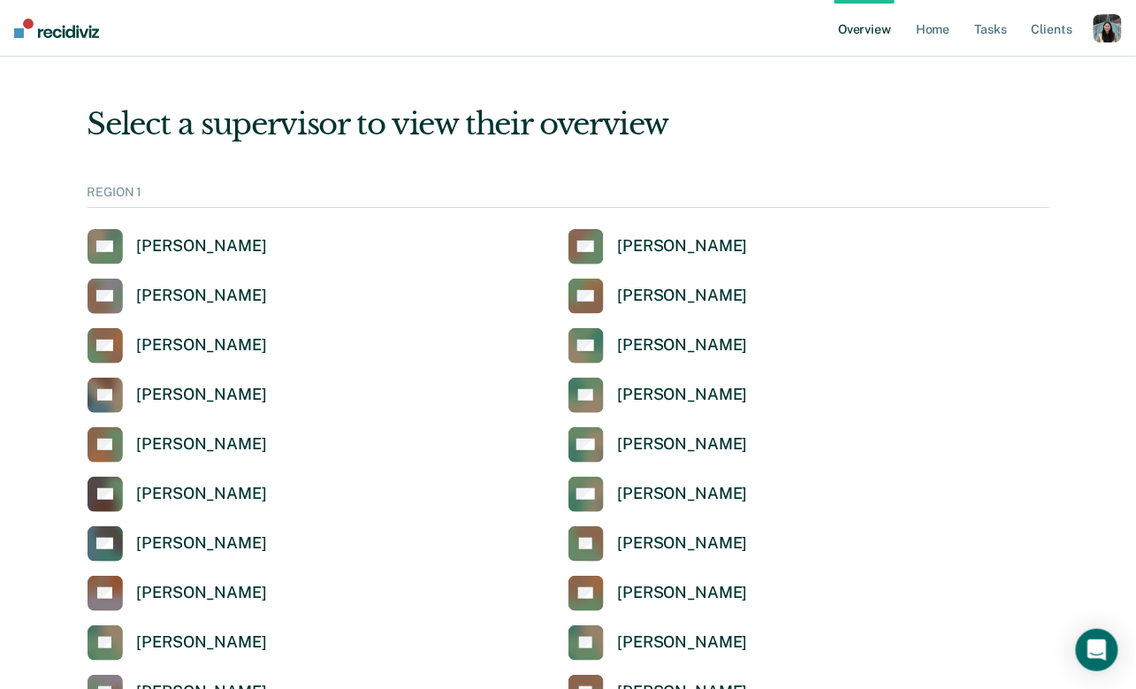
click at [1098, 31] on div "button" at bounding box center [1108, 28] width 28 height 28
click at [1003, 65] on link "Profile" at bounding box center [1036, 71] width 142 height 15
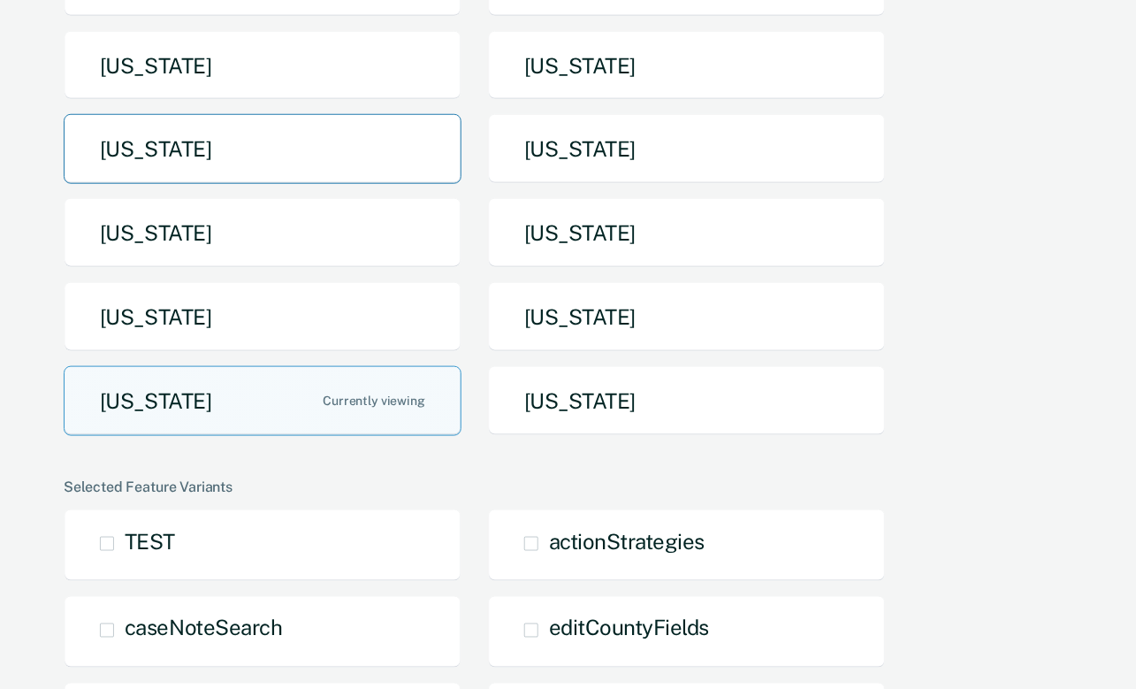
scroll to position [361, 0]
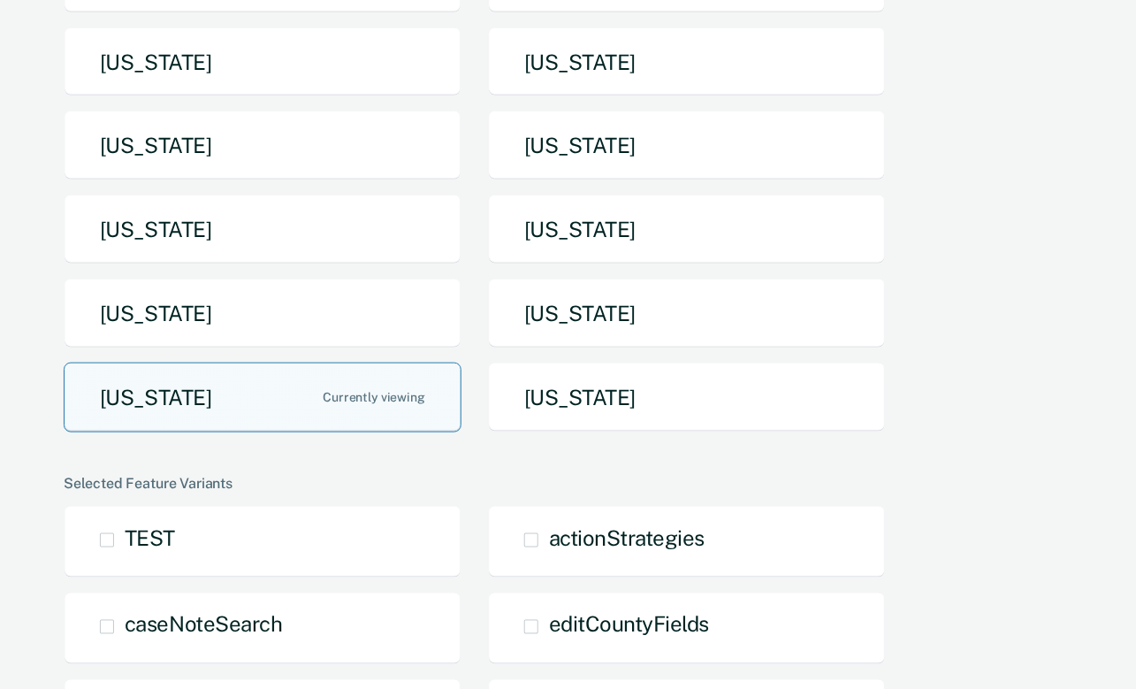
click at [242, 415] on button "[US_STATE]" at bounding box center [263, 397] width 398 height 70
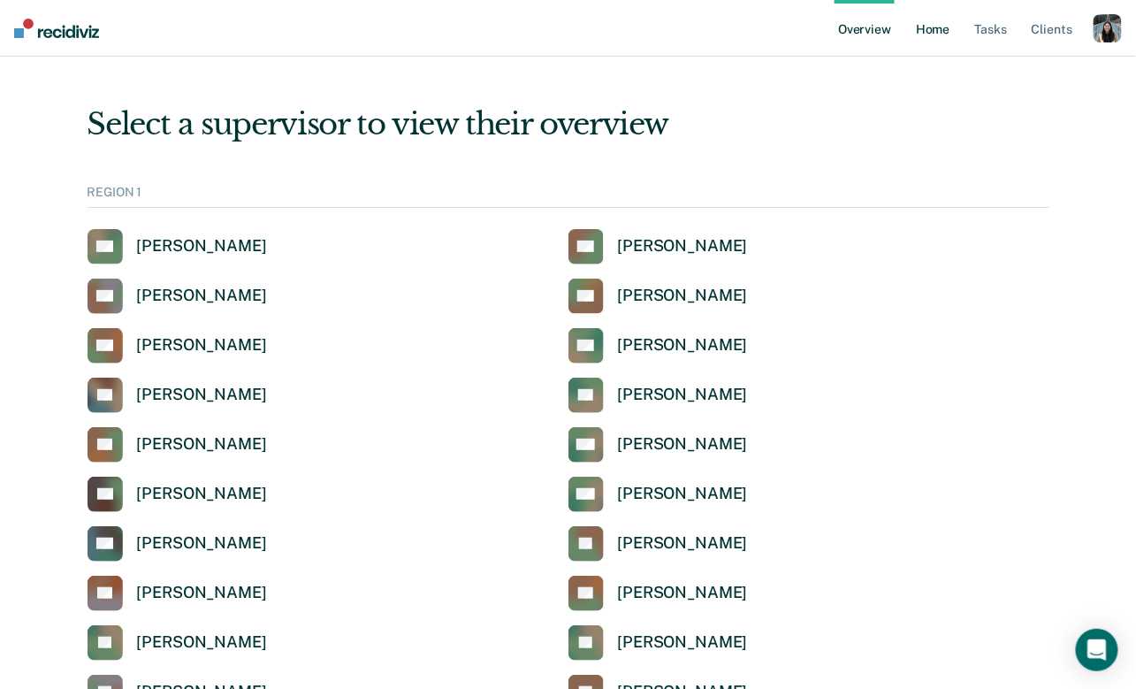
click at [941, 44] on link "Home" at bounding box center [932, 28] width 41 height 57
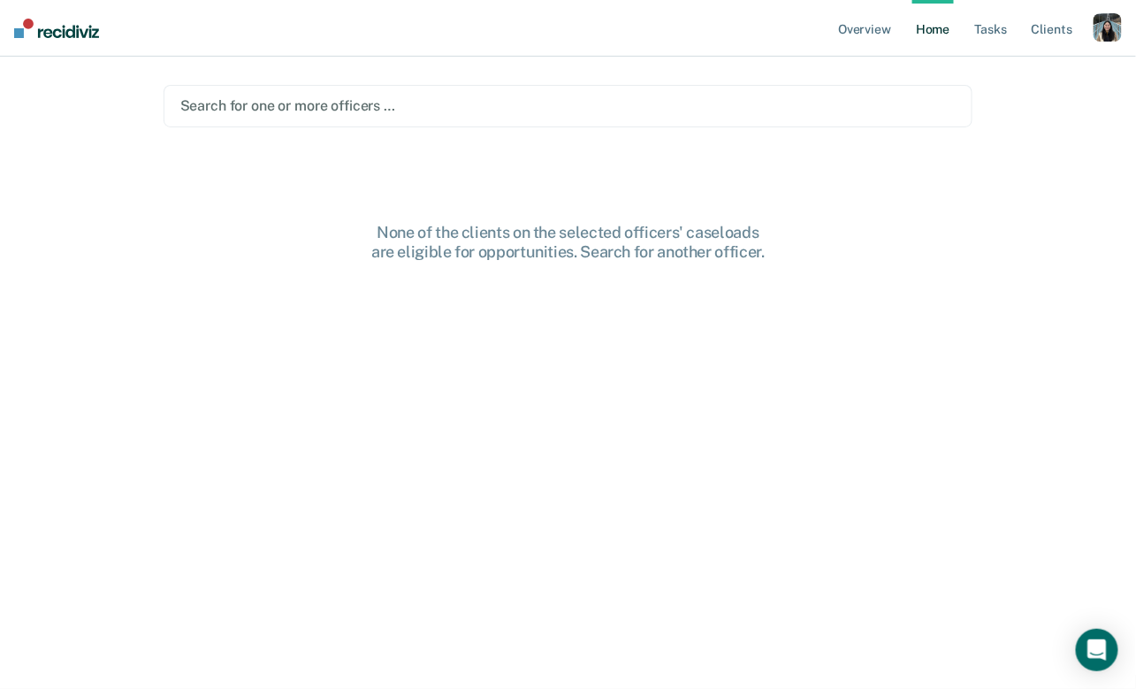
click at [533, 116] on div at bounding box center [568, 105] width 776 height 20
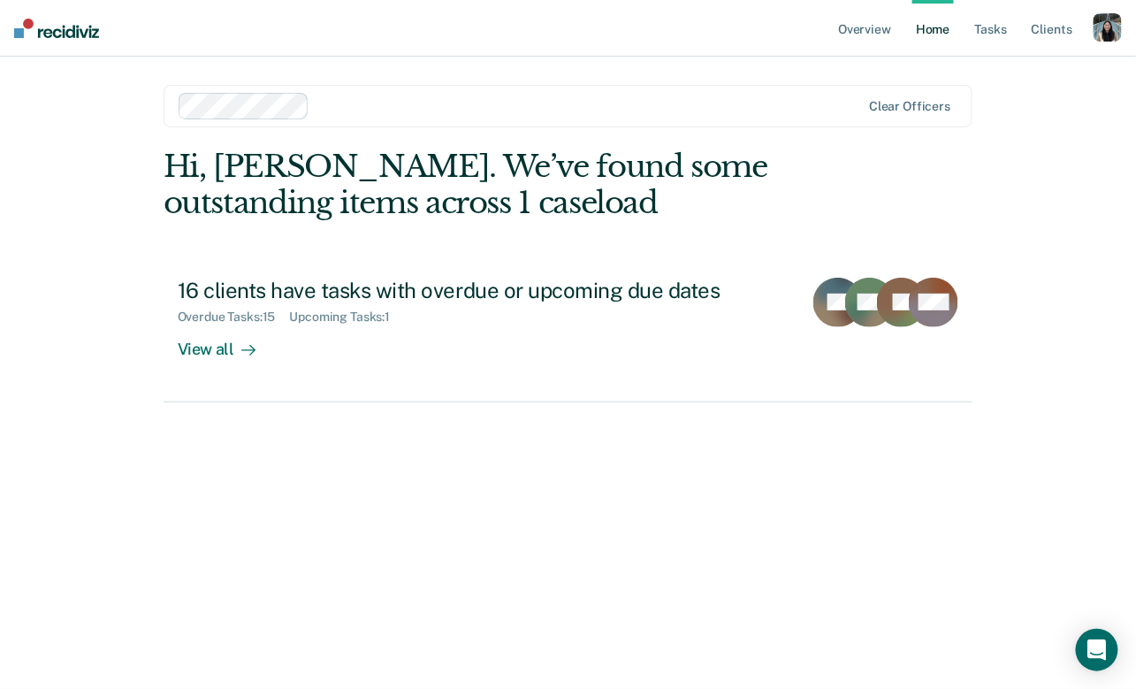
click at [494, 117] on div at bounding box center [521, 106] width 684 height 27
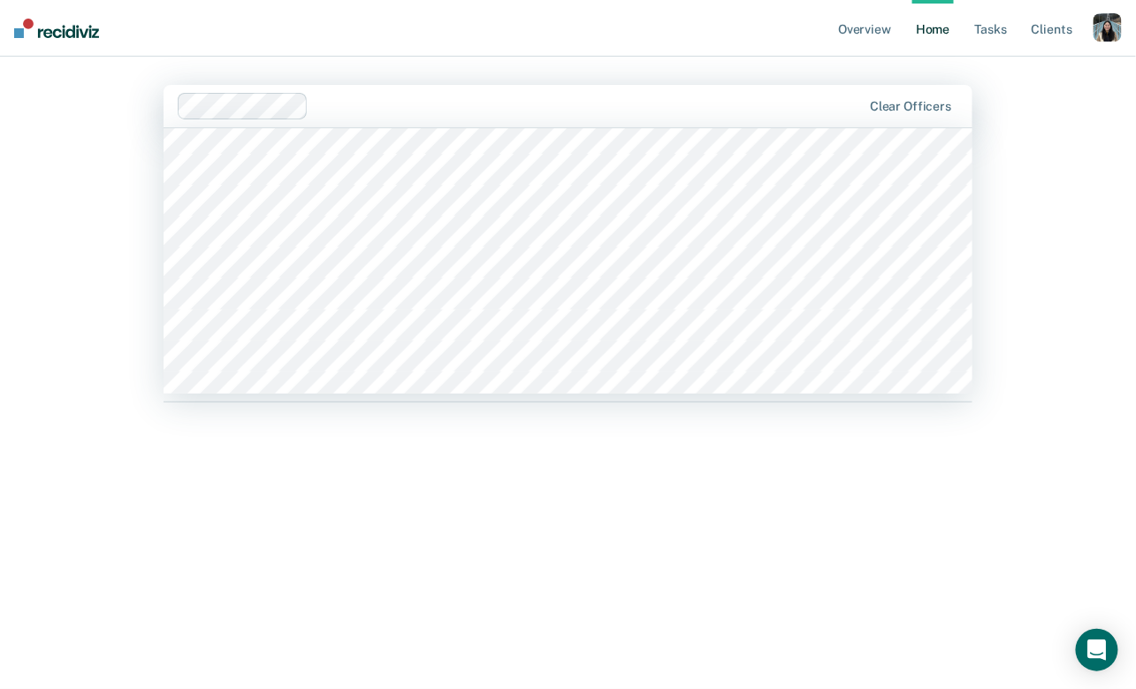
scroll to position [3084, 0]
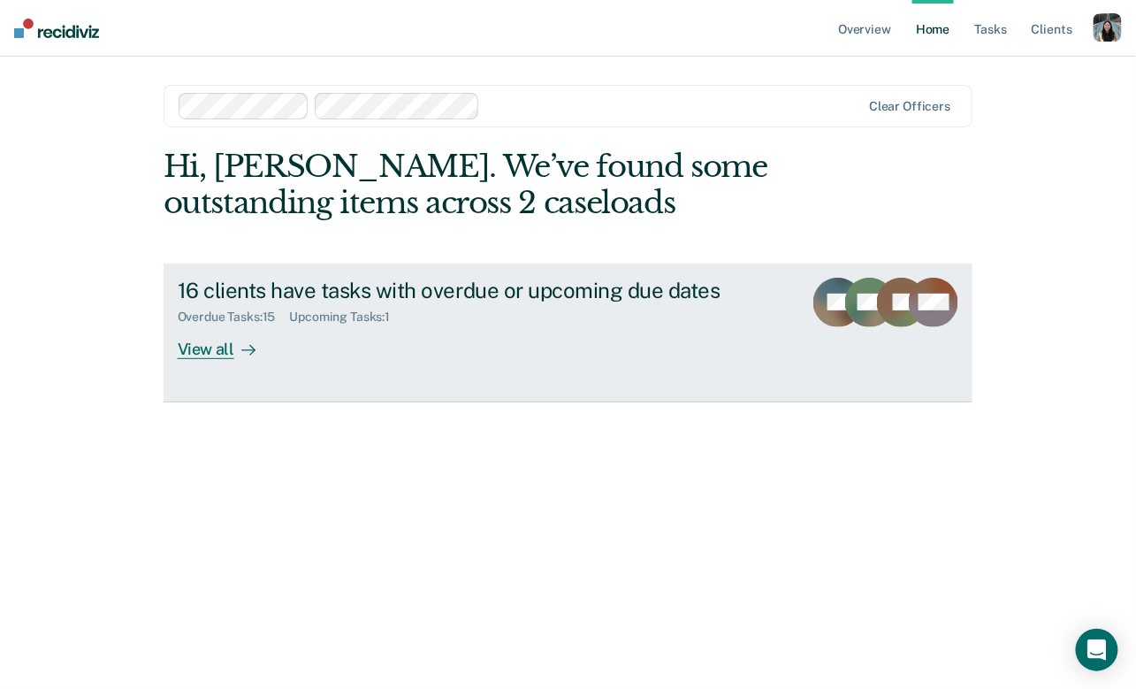
click at [507, 294] on div "Hi, Krysty. We’ve found some outstanding items across 2 caseloads 16 clients ha…" at bounding box center [569, 394] width 810 height 491
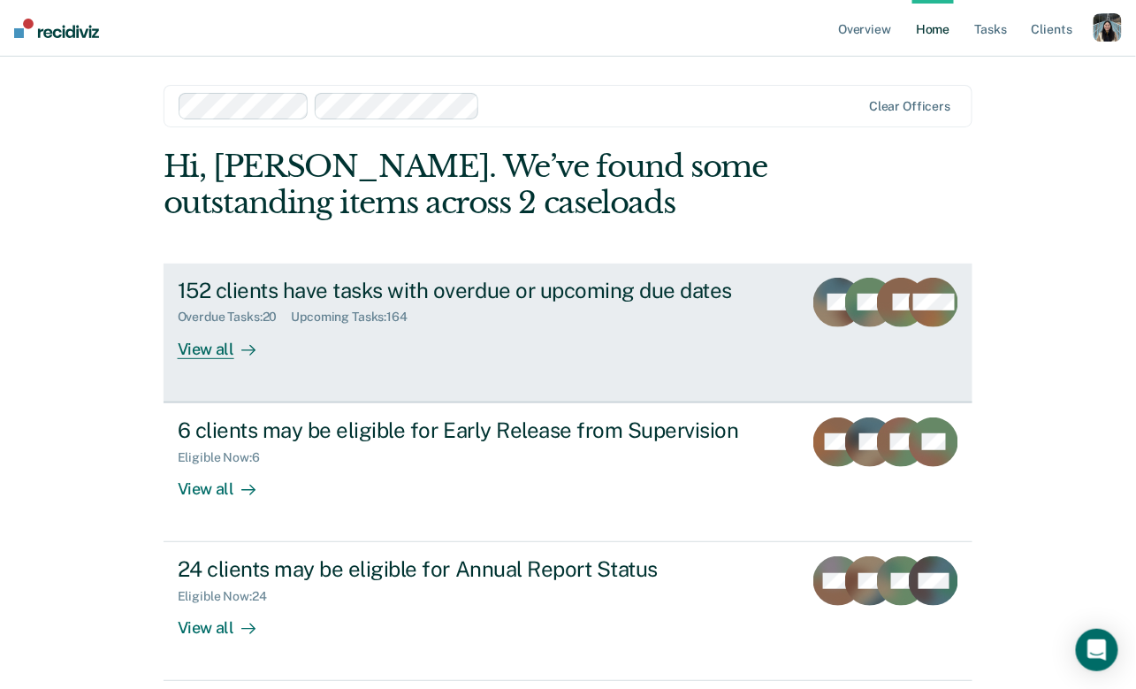
click at [507, 312] on div "Overdue Tasks : 20 Upcoming Tasks : 164" at bounding box center [484, 313] width 612 height 22
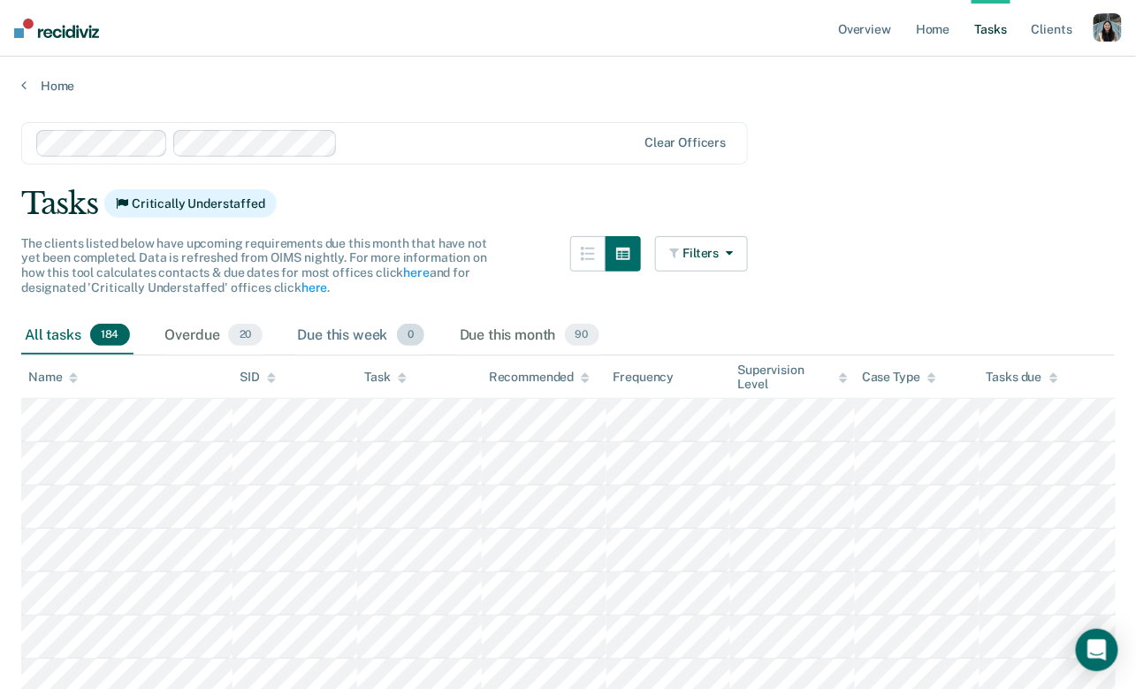
click at [364, 332] on div "Due this week 0" at bounding box center [360, 335] width 133 height 39
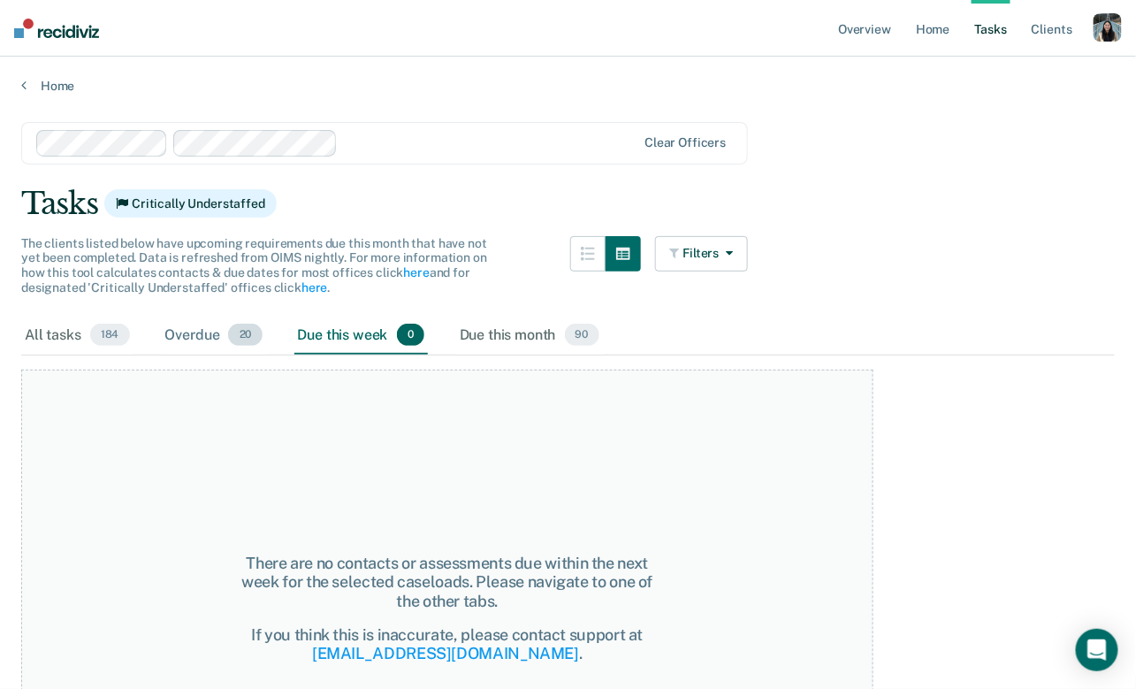
click at [179, 336] on div "Overdue 20" at bounding box center [214, 335] width 104 height 39
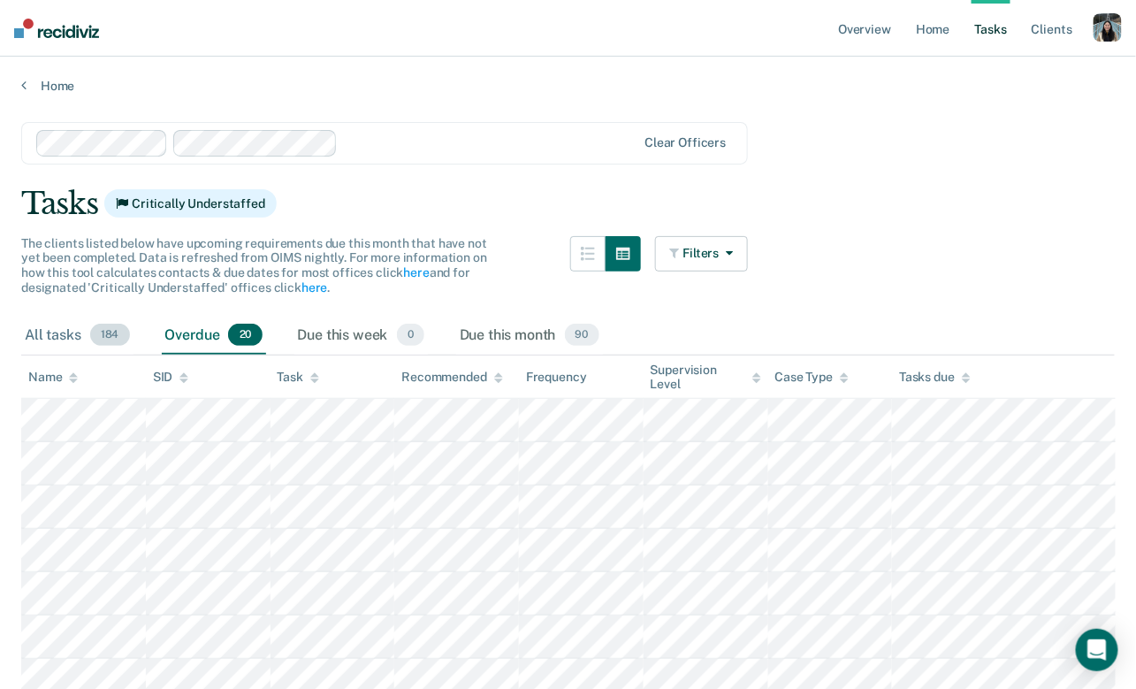
click at [67, 337] on div "All tasks 184" at bounding box center [77, 335] width 112 height 39
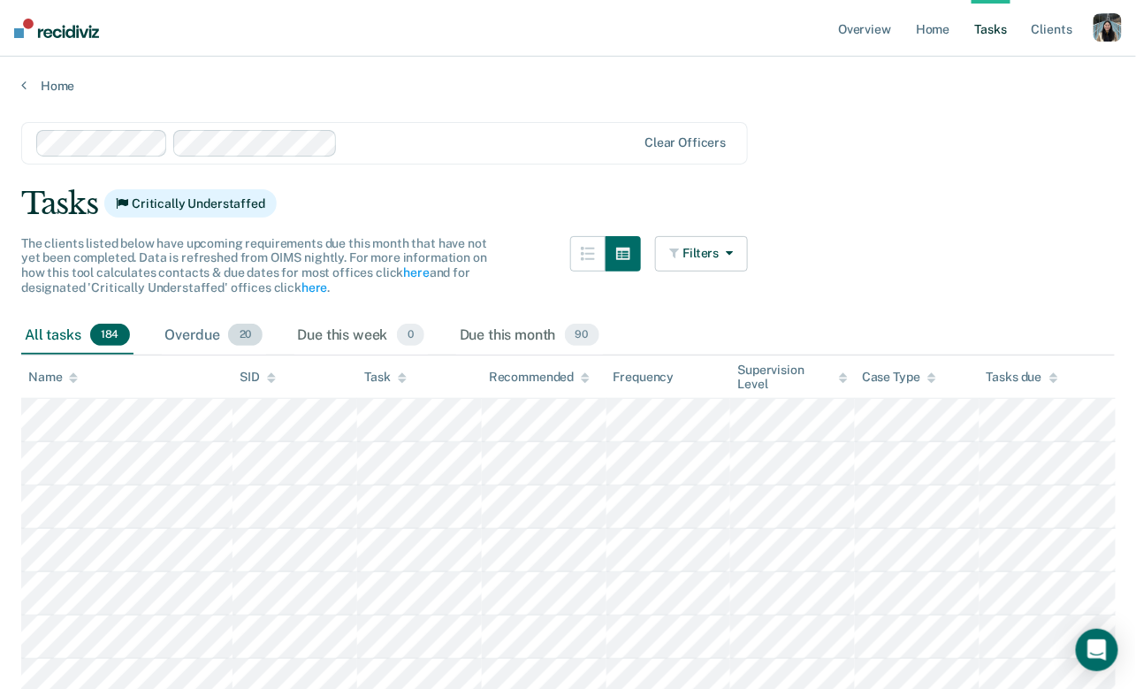
click at [178, 335] on div "Overdue 20" at bounding box center [214, 335] width 104 height 39
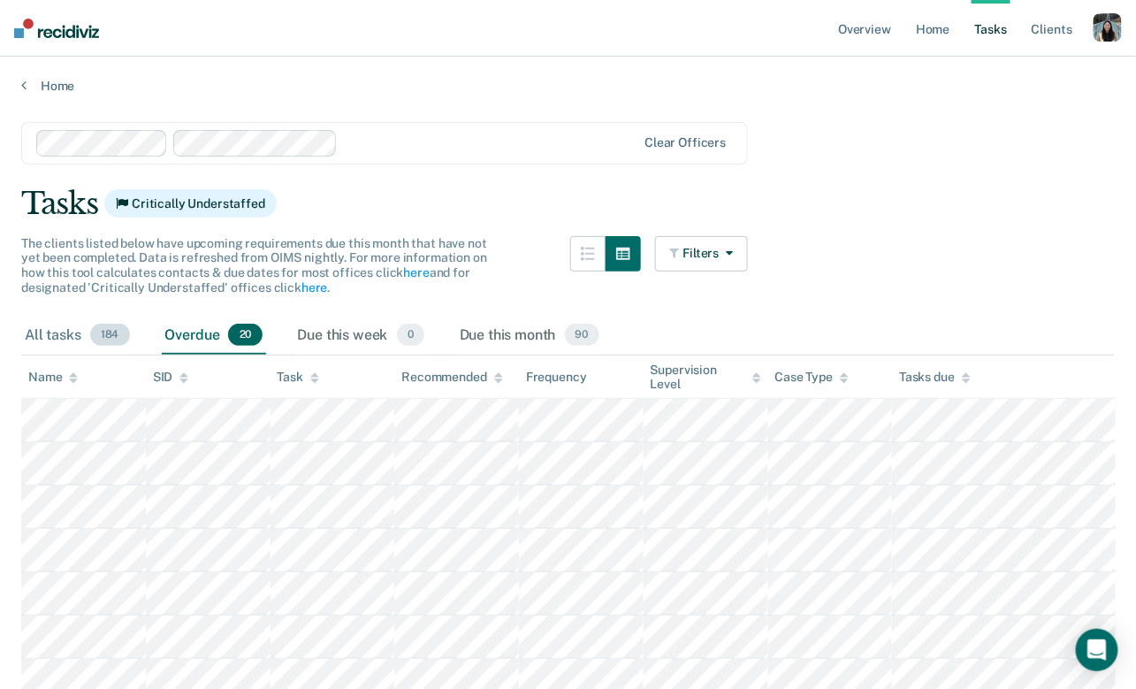
click at [45, 337] on div "All tasks 184" at bounding box center [77, 335] width 112 height 39
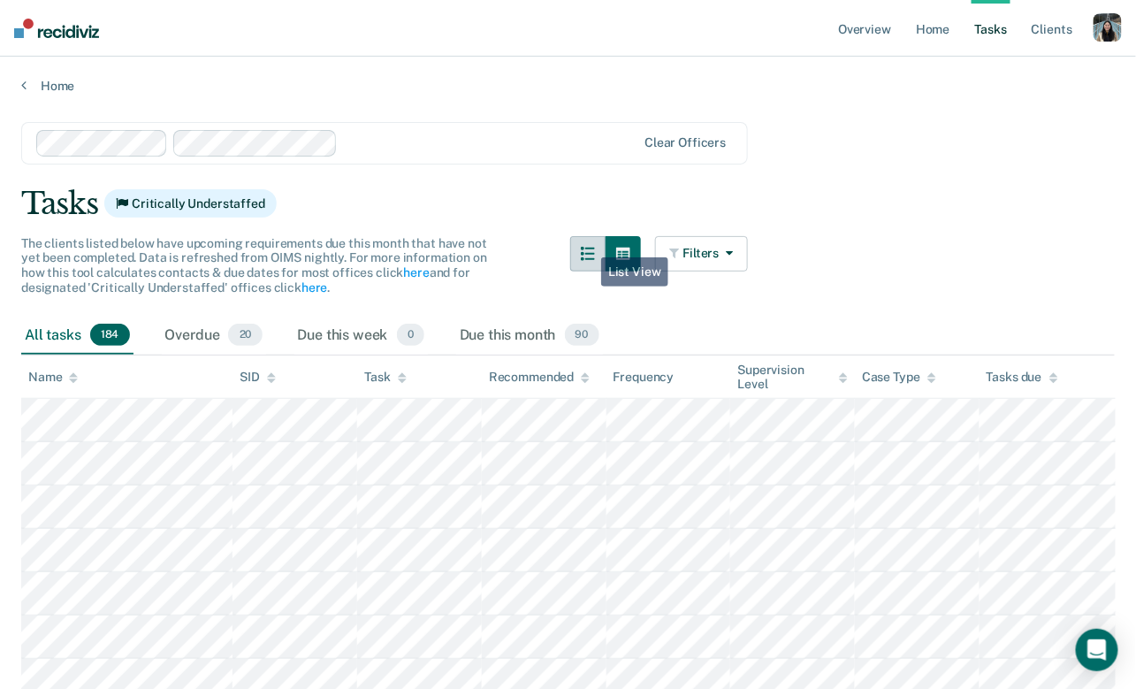
click at [583, 247] on icon "button" at bounding box center [588, 254] width 14 height 14
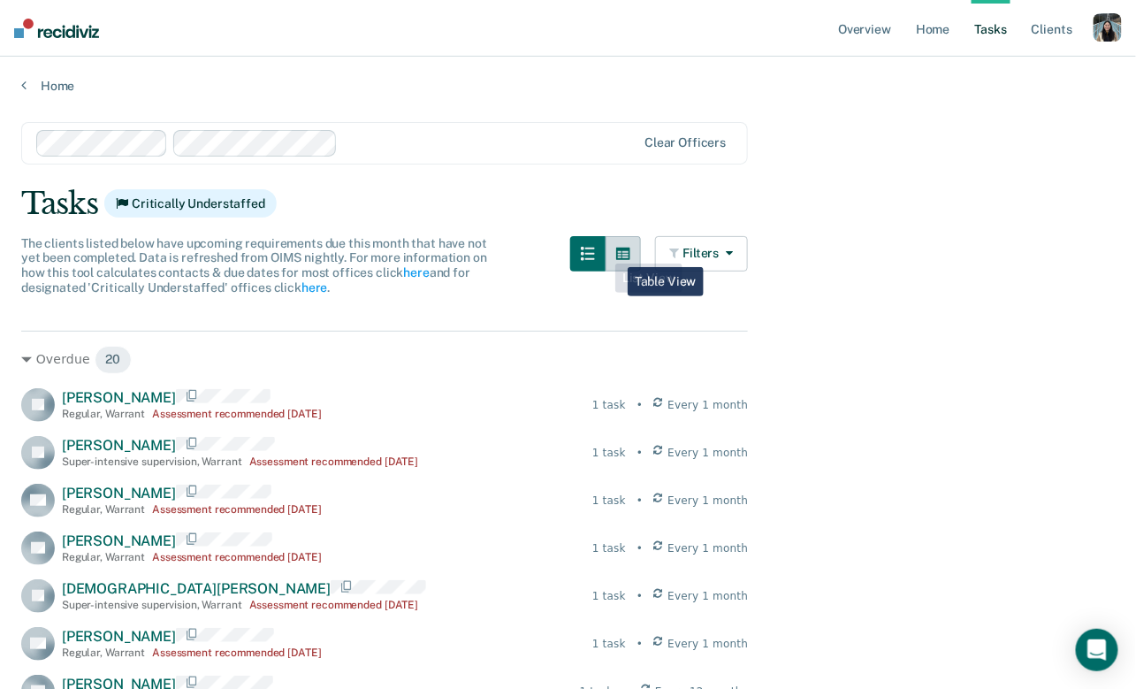
click at [614, 254] on button "button" at bounding box center [623, 253] width 35 height 35
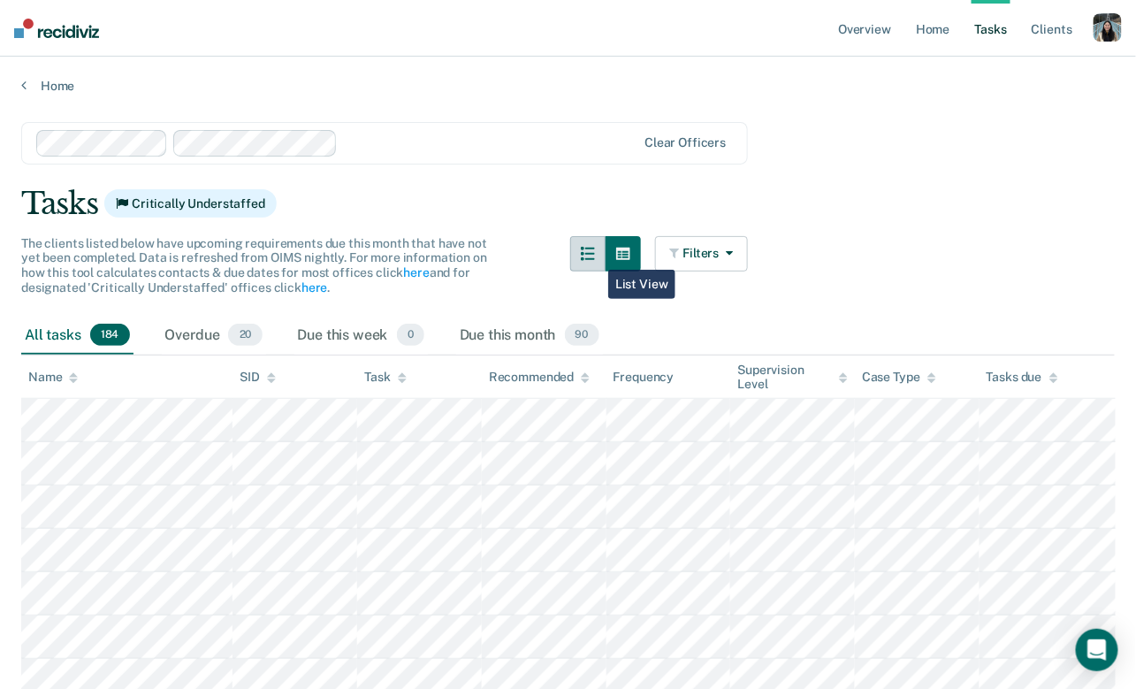
click at [595, 256] on icon "button" at bounding box center [588, 254] width 14 height 14
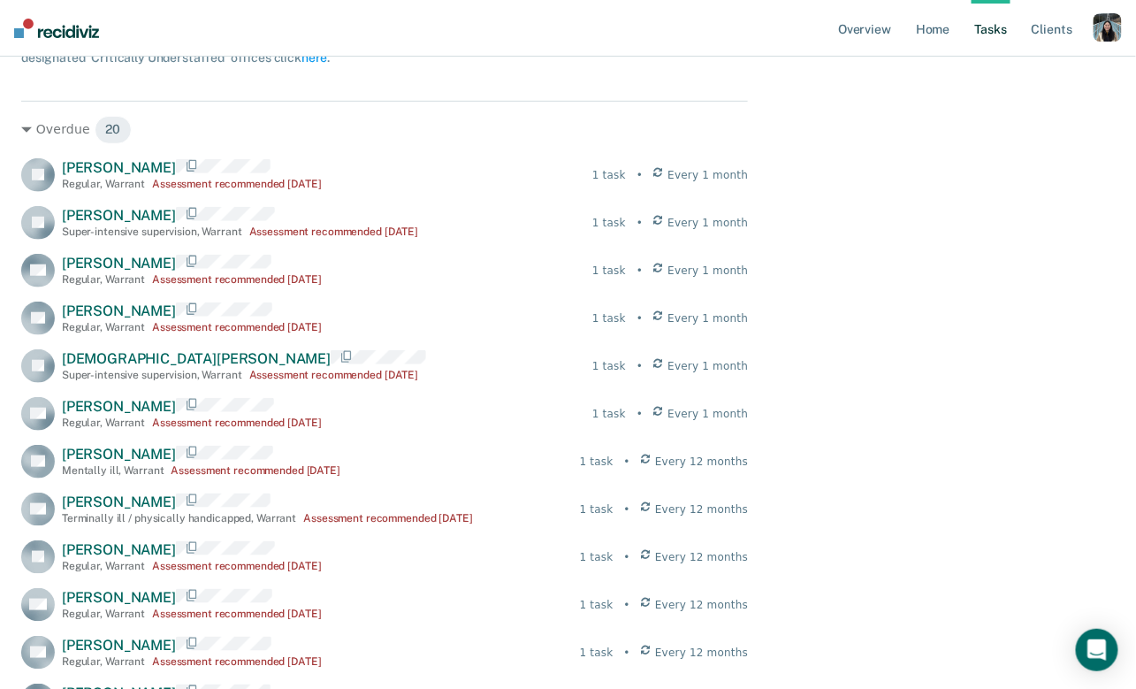
scroll to position [76, 0]
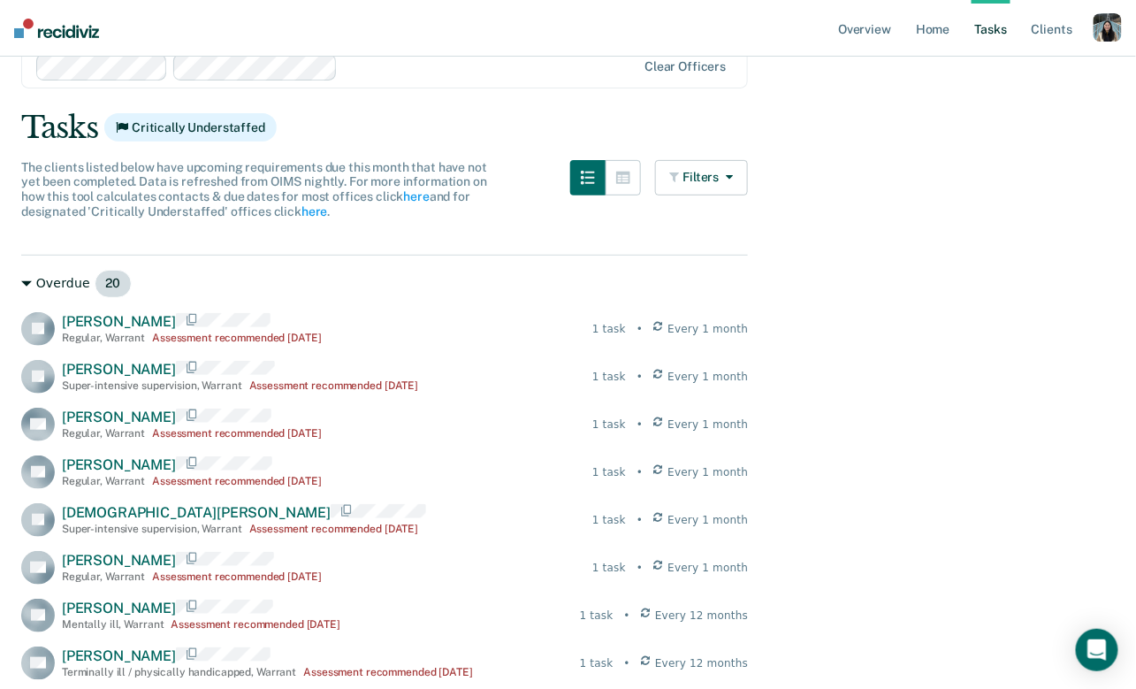
click at [26, 281] on icon at bounding box center [26, 283] width 11 height 5
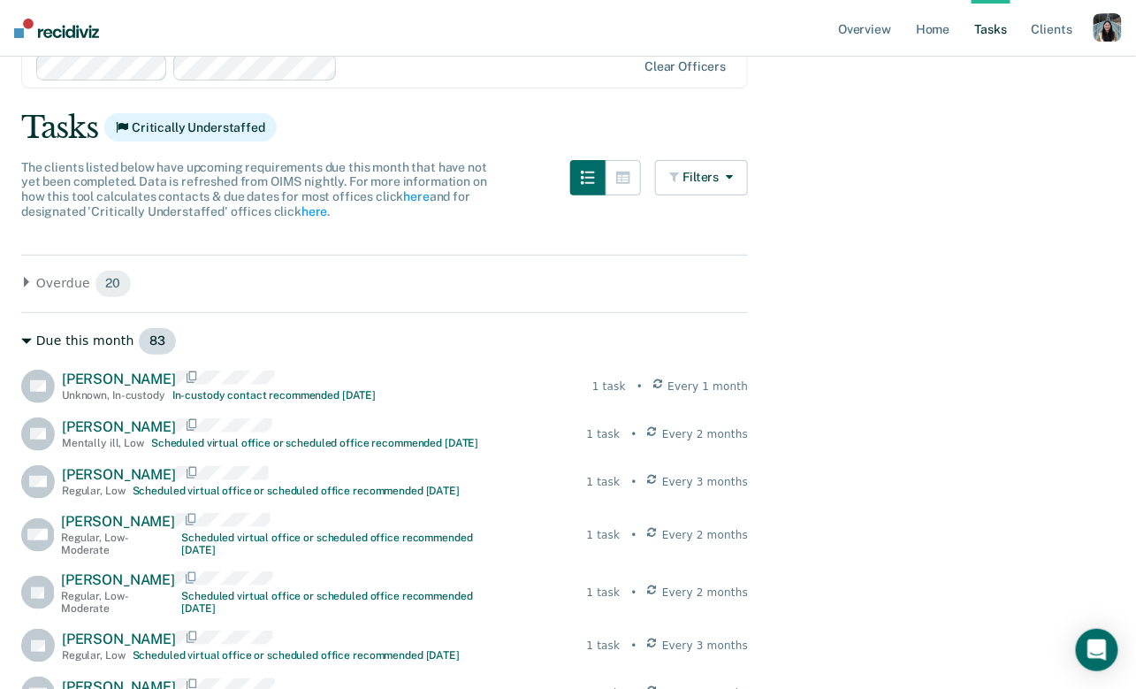
click at [24, 337] on icon at bounding box center [26, 341] width 11 height 11
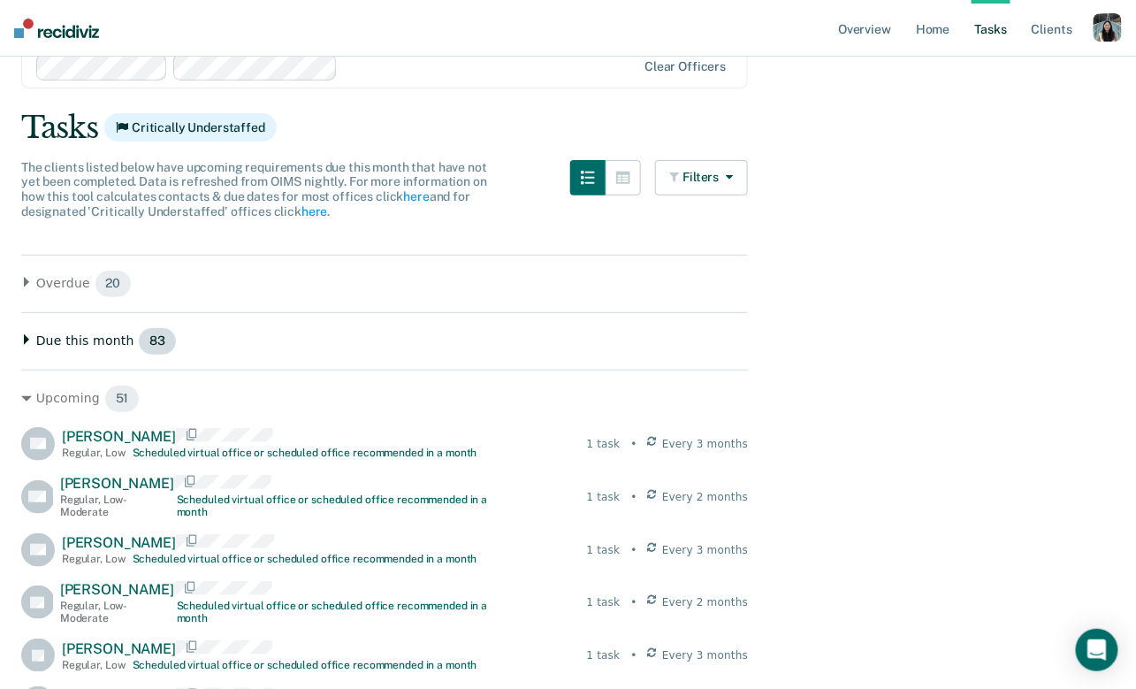
click at [24, 337] on icon at bounding box center [26, 339] width 5 height 11
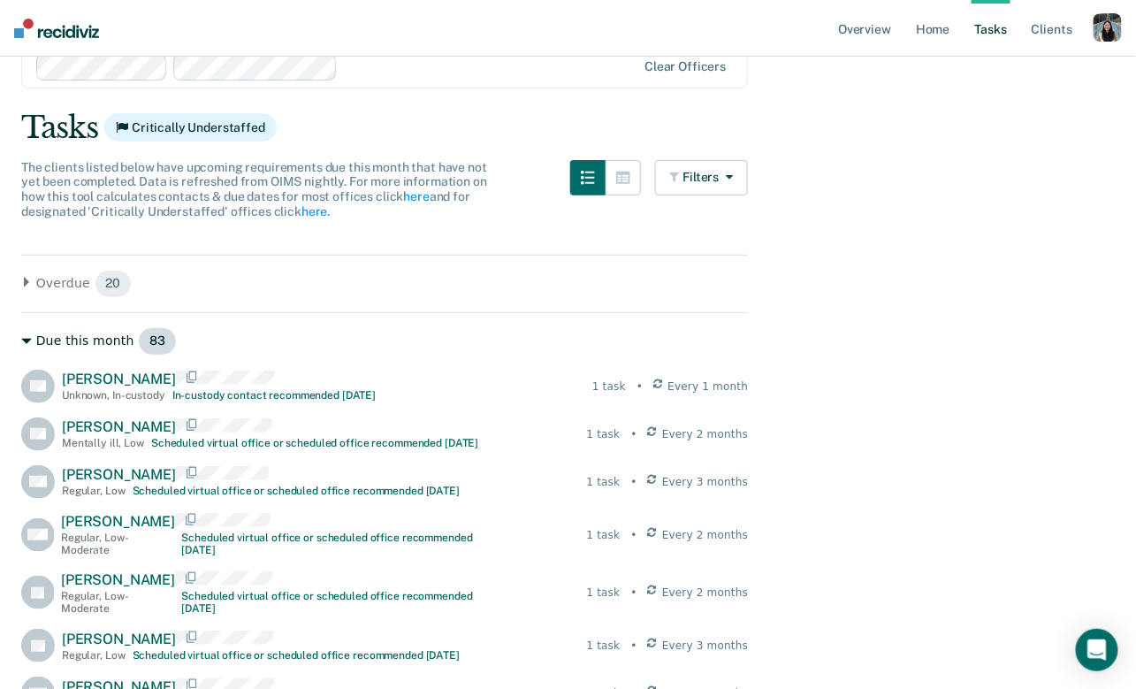
click at [24, 337] on icon at bounding box center [26, 341] width 11 height 11
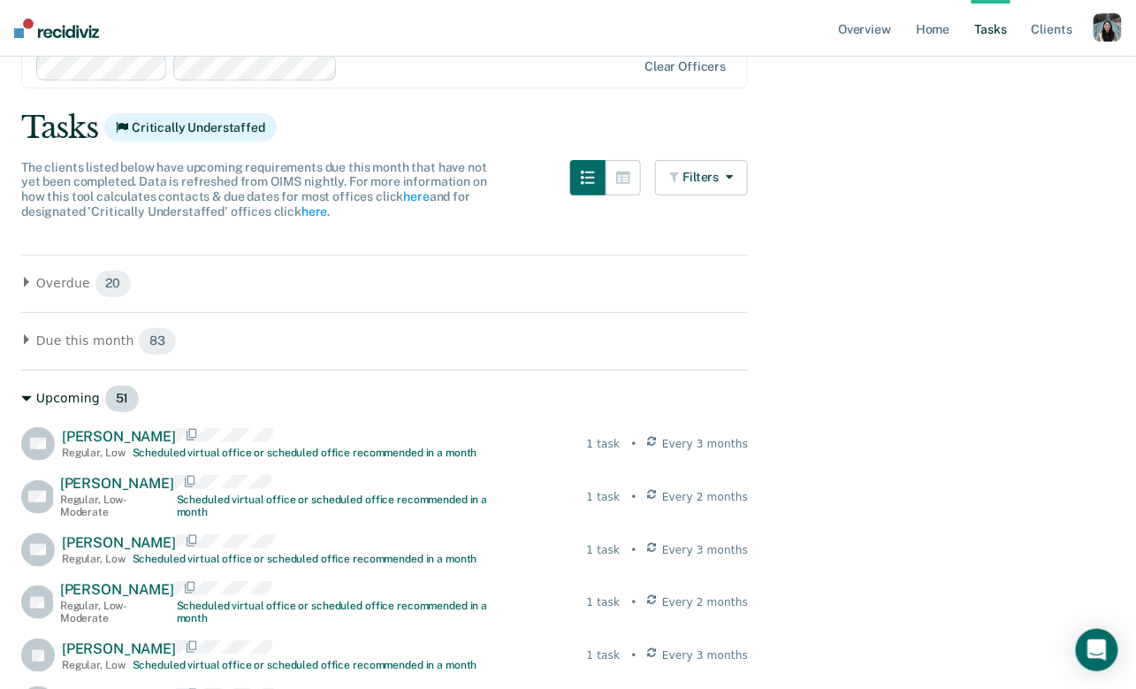
click at [25, 398] on icon at bounding box center [26, 398] width 11 height 5
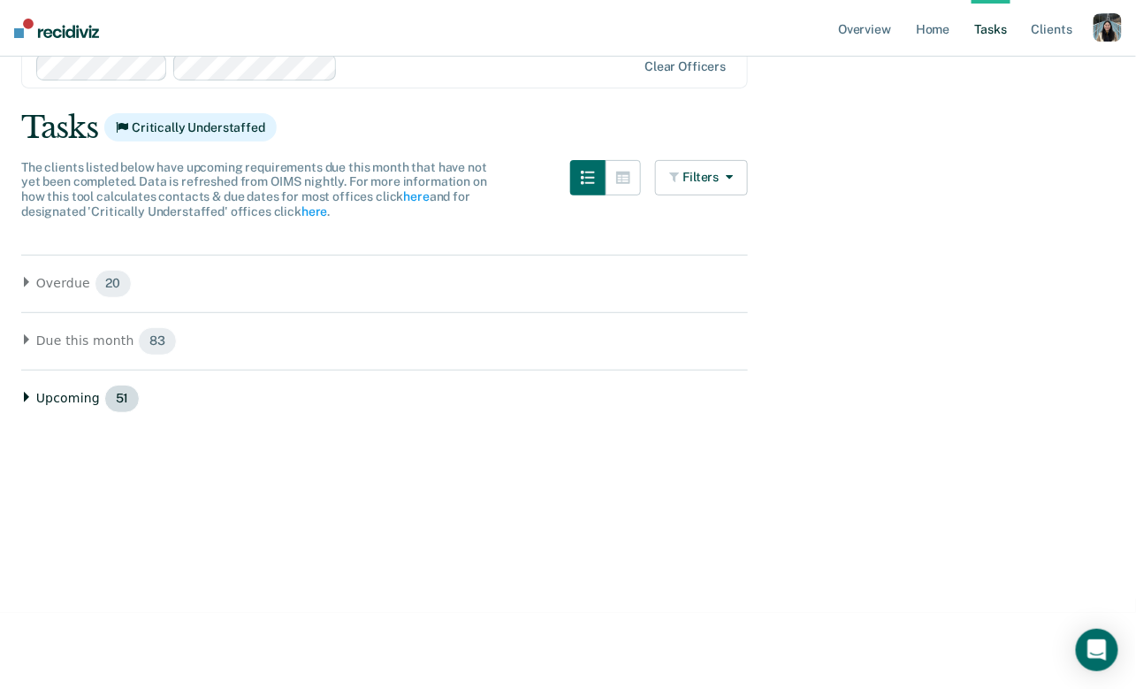
click at [24, 397] on icon at bounding box center [26, 397] width 5 height 11
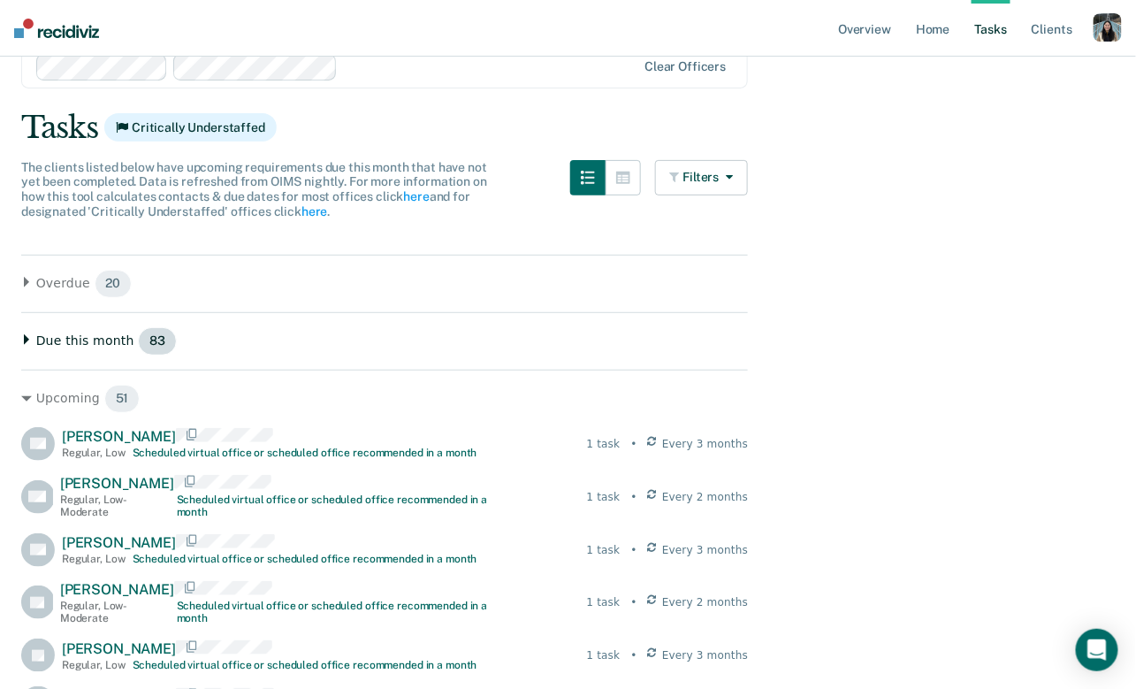
click at [25, 344] on div "Due this month 83" at bounding box center [384, 341] width 727 height 28
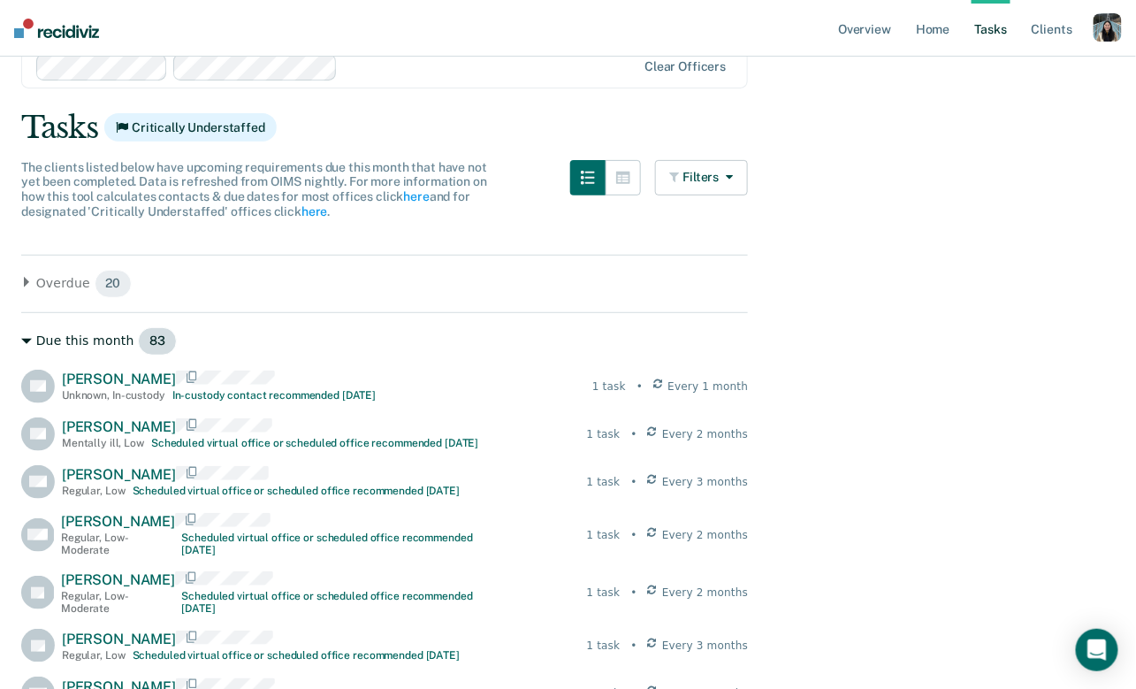
click at [25, 344] on icon at bounding box center [26, 341] width 11 height 11
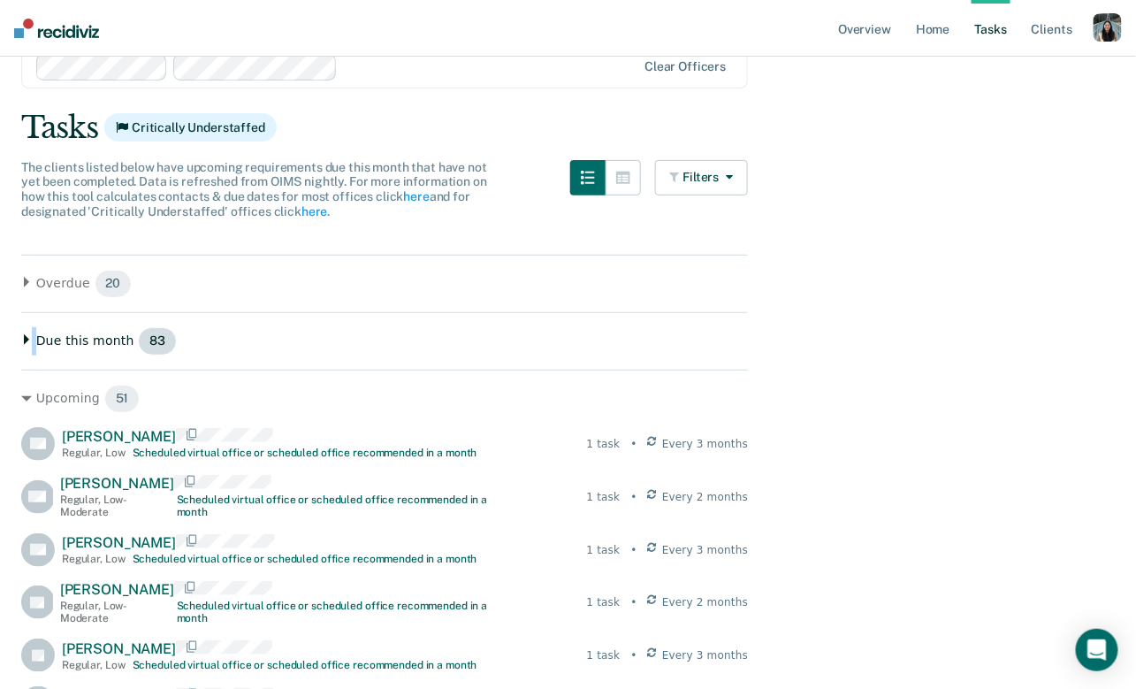
click at [25, 344] on div "Due this month 83" at bounding box center [384, 341] width 727 height 28
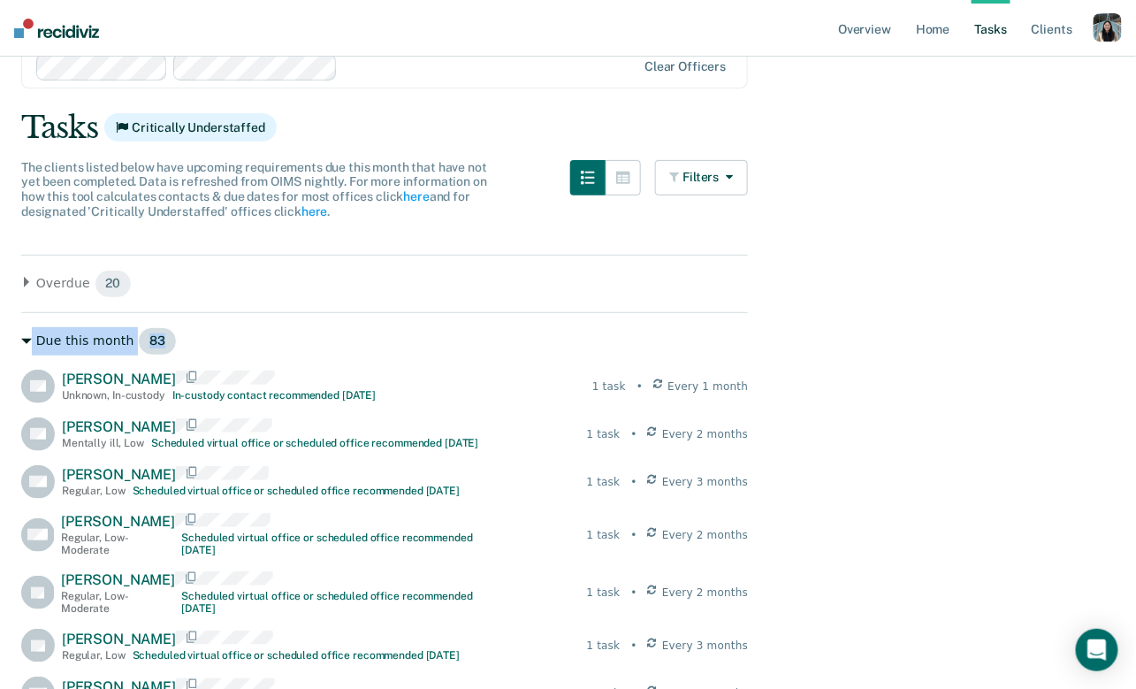
click at [25, 344] on icon at bounding box center [26, 341] width 11 height 11
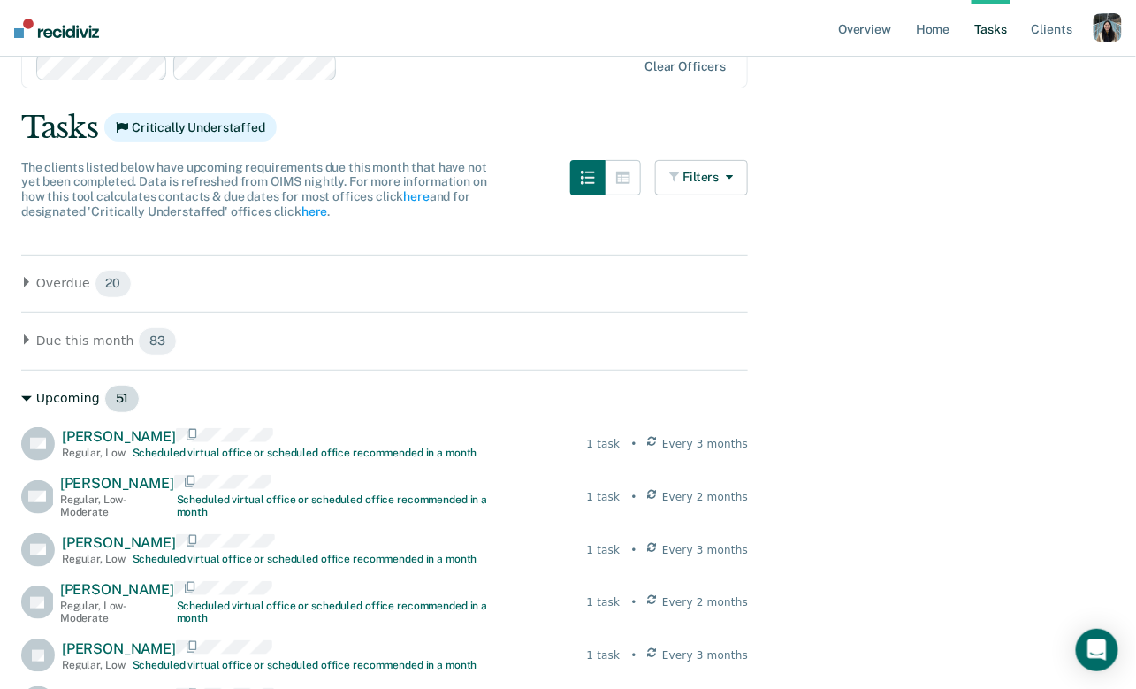
click at [26, 394] on icon at bounding box center [26, 398] width 11 height 11
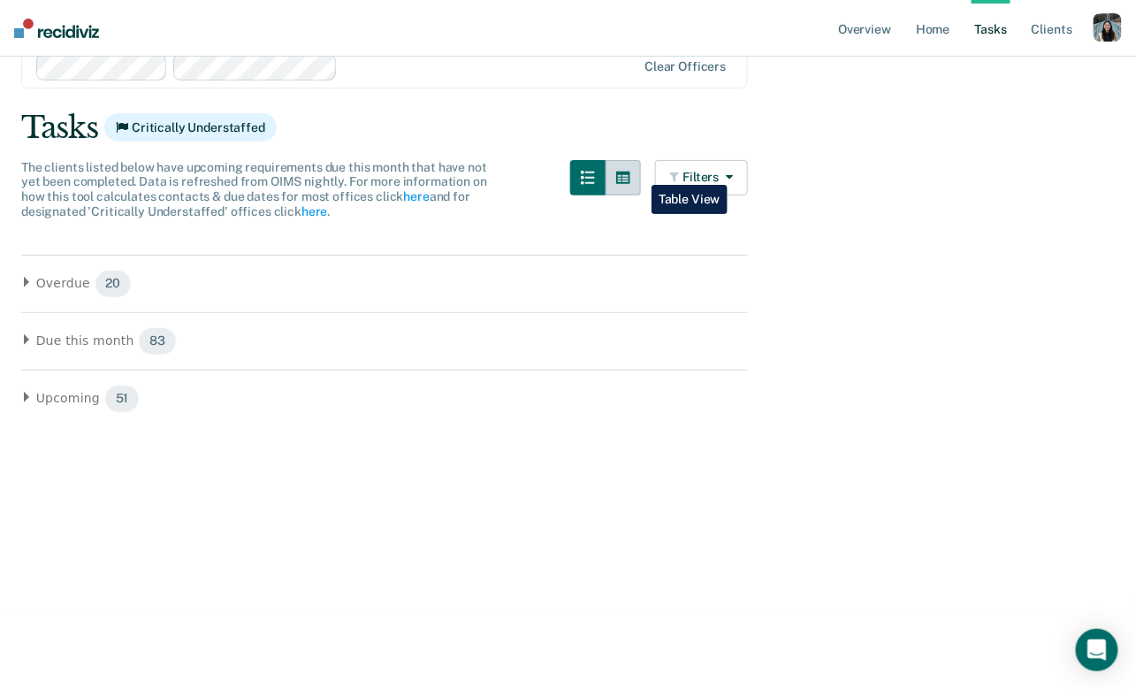
click at [638, 172] on button "button" at bounding box center [623, 177] width 35 height 35
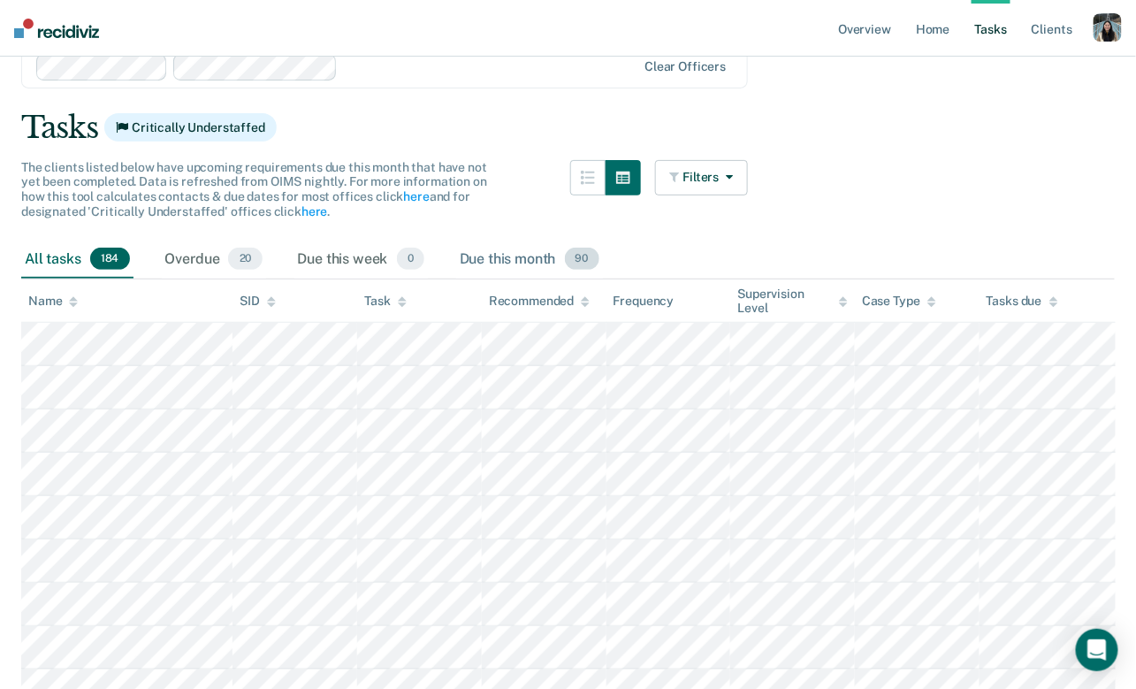
click at [539, 265] on div "Due this month 90" at bounding box center [529, 259] width 147 height 39
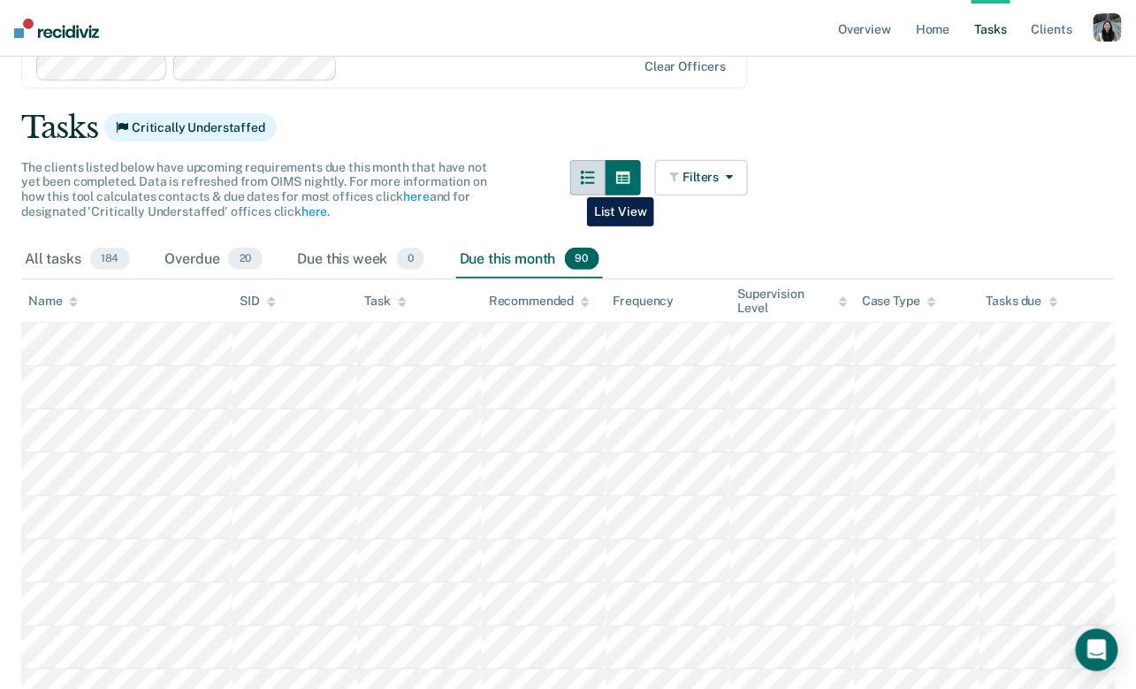
click at [574, 184] on button "button" at bounding box center [587, 177] width 35 height 35
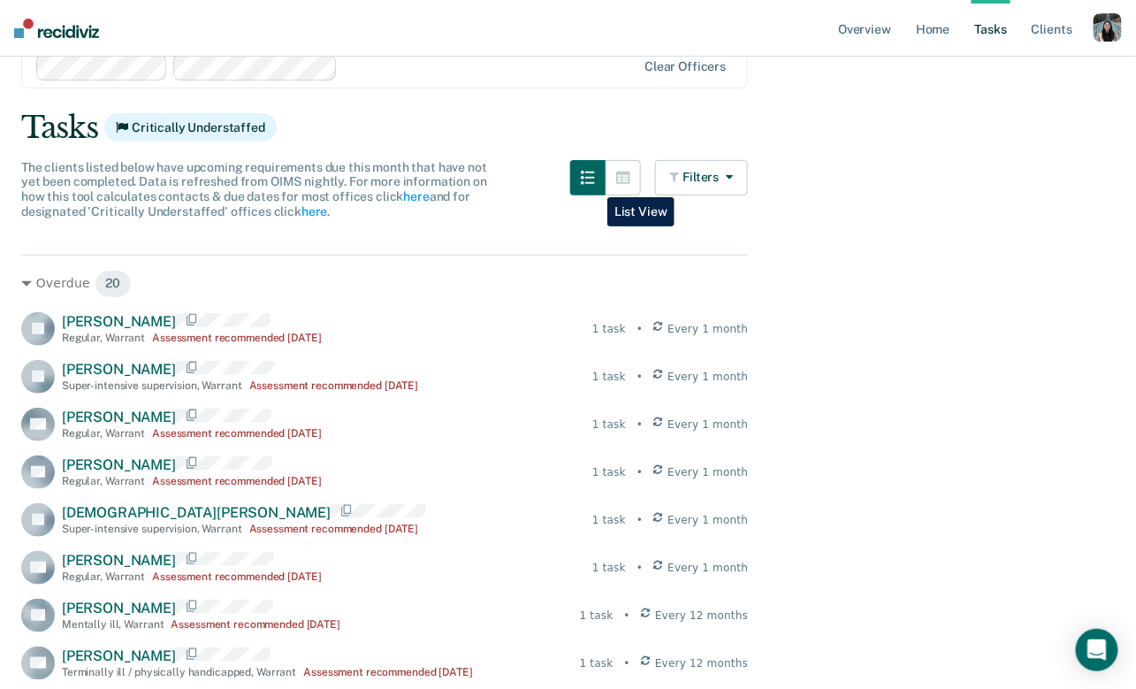
click at [594, 184] on button "button" at bounding box center [587, 177] width 35 height 35
click at [58, 274] on div "Overdue 20" at bounding box center [384, 284] width 727 height 28
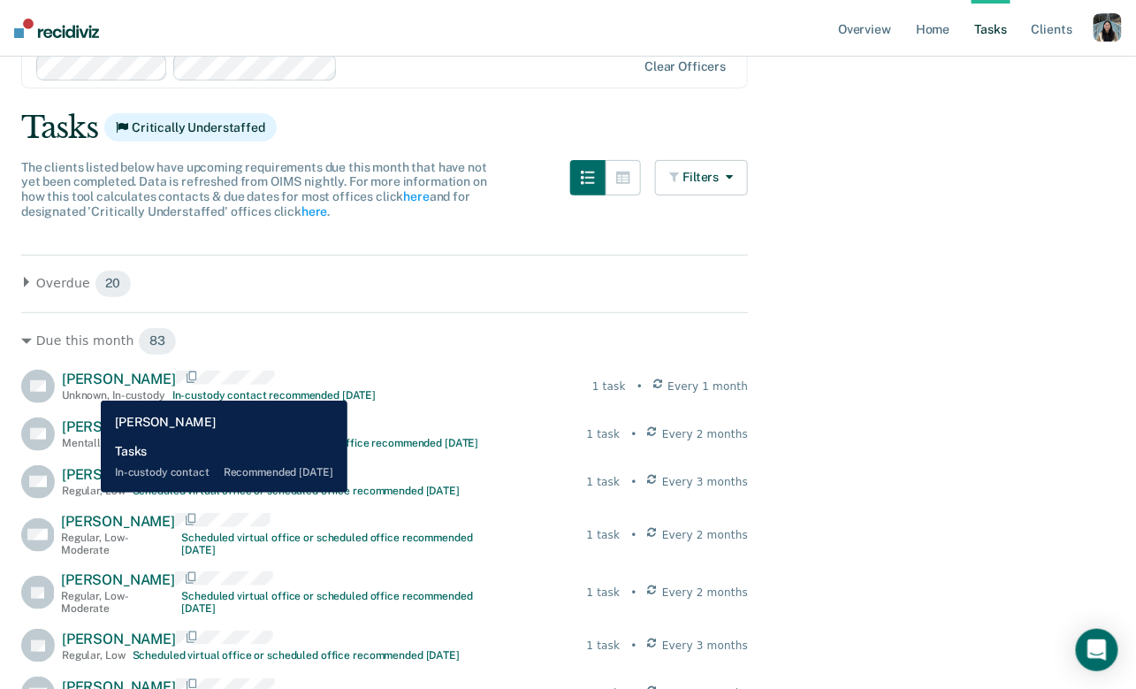
click at [89, 379] on span "Raymundo Navarrete" at bounding box center [119, 378] width 114 height 17
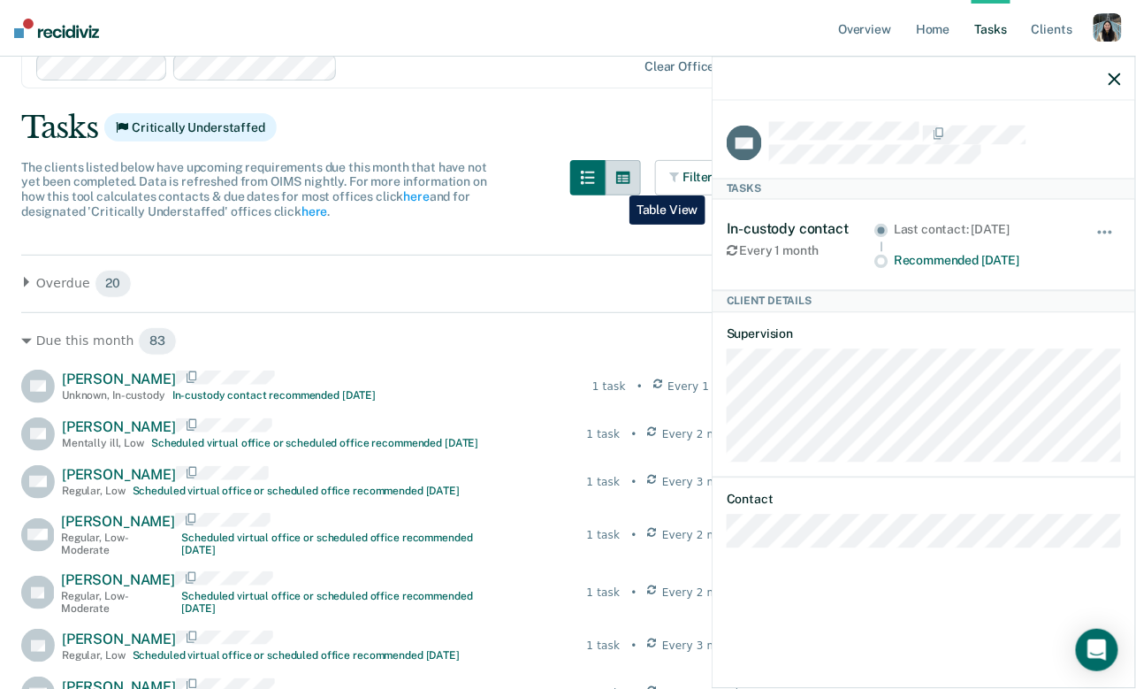
click at [616, 182] on icon "button" at bounding box center [623, 178] width 14 height 14
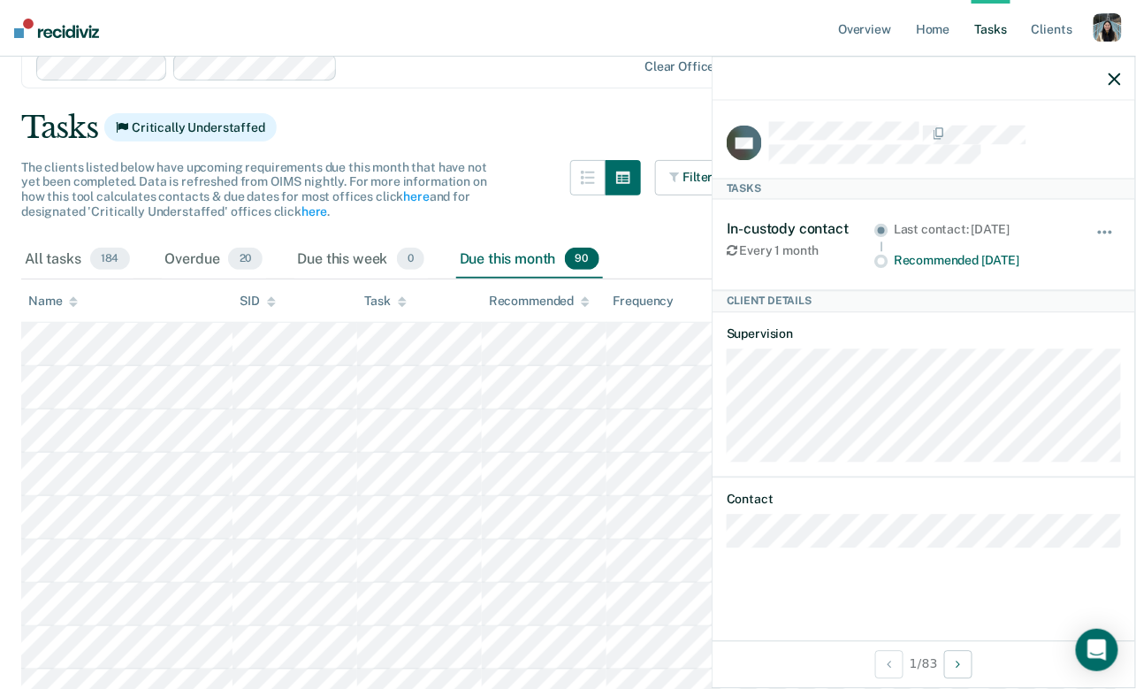
click at [556, 117] on div "Tasks Critically Understaffed" at bounding box center [568, 128] width 1094 height 36
click at [1112, 77] on icon "button" at bounding box center [1115, 78] width 12 height 12
